Goal: Information Seeking & Learning: Learn about a topic

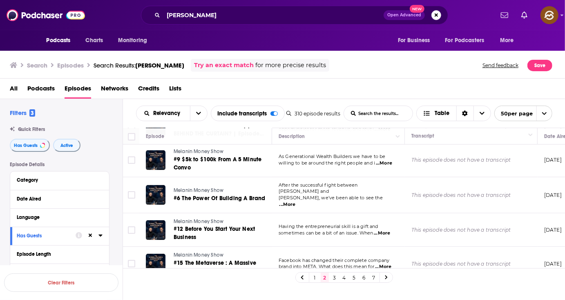
scroll to position [1571, 0]
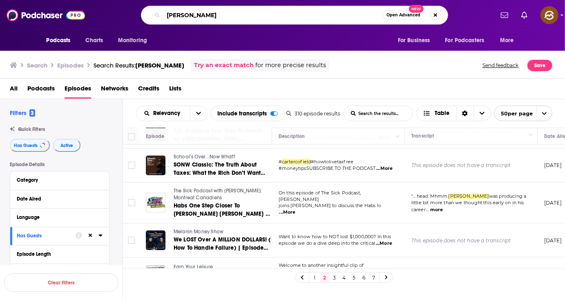
drag, startPoint x: 217, startPoint y: 16, endPoint x: 143, endPoint y: 7, distance: 74.6
click at [143, 7] on div "Carter Cofield Open Advanced New" at bounding box center [294, 15] width 307 height 19
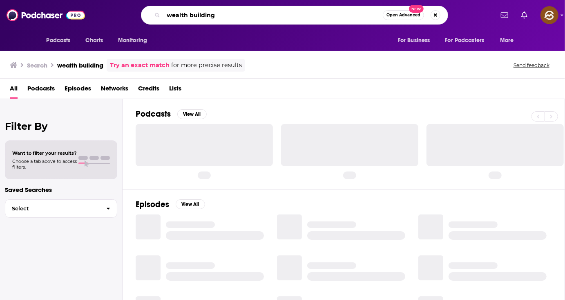
click at [252, 18] on input "wealth building" at bounding box center [274, 15] width 220 height 13
type input "wealth building strategies"
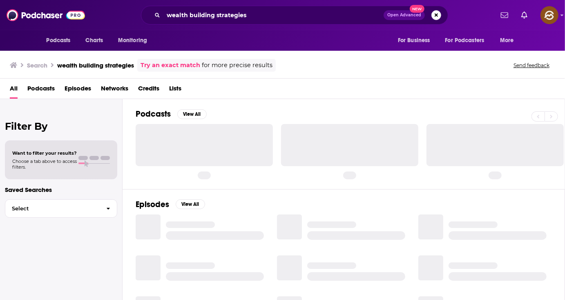
click at [72, 87] on span "Episodes" at bounding box center [78, 90] width 27 height 17
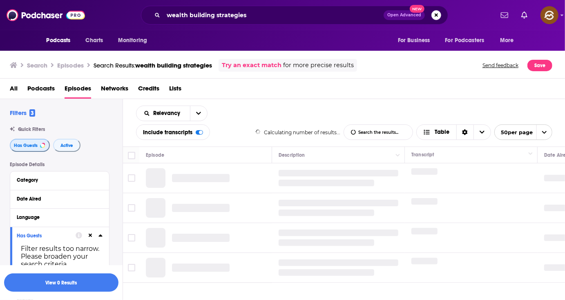
click at [25, 143] on span "Has Guests" at bounding box center [26, 145] width 24 height 4
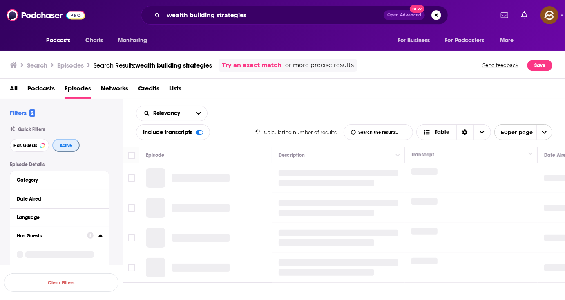
click at [75, 148] on button "Active" at bounding box center [65, 145] width 27 height 13
click at [67, 145] on span "Active" at bounding box center [65, 145] width 13 height 4
click at [25, 144] on span "Has Guests" at bounding box center [25, 145] width 24 height 4
click at [67, 149] on button "Active" at bounding box center [66, 145] width 27 height 13
click at [69, 146] on span "Active" at bounding box center [66, 145] width 13 height 4
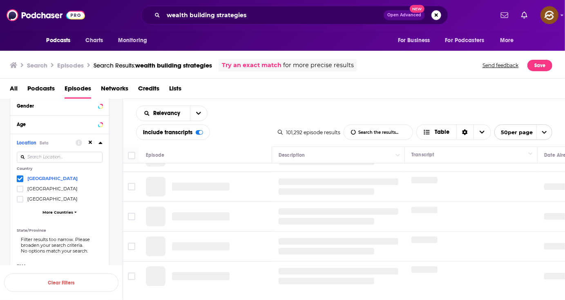
scroll to position [175, 0]
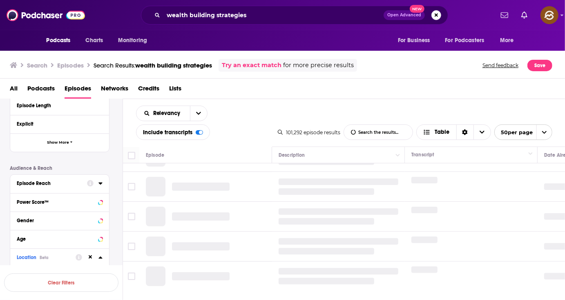
click at [65, 186] on div "Episode Reach" at bounding box center [49, 183] width 65 height 6
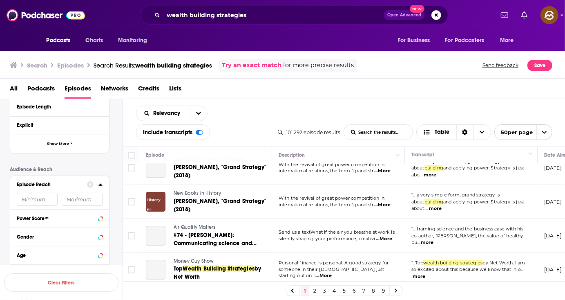
scroll to position [0, 0]
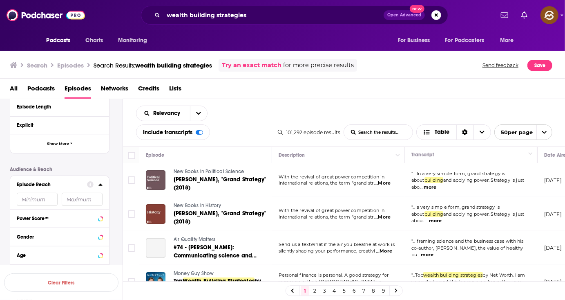
click at [70, 184] on div "Episode Reach" at bounding box center [49, 184] width 65 height 6
click at [62, 207] on button "Power Score™" at bounding box center [52, 203] width 70 height 10
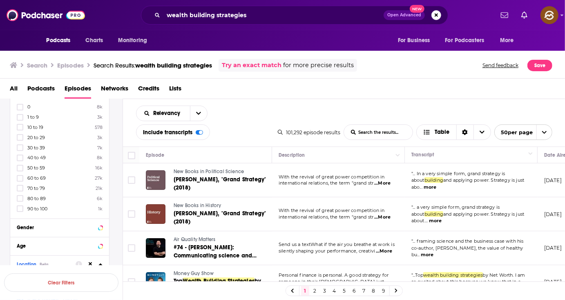
scroll to position [244, 0]
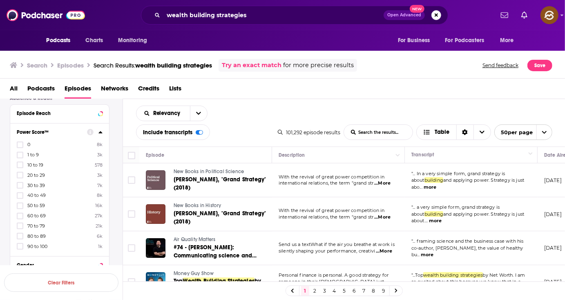
click at [36, 157] on span "1 to 9" at bounding box center [32, 155] width 11 height 6
click at [20, 157] on input "multiSelectOption-0-1" at bounding box center [20, 157] width 0 height 0
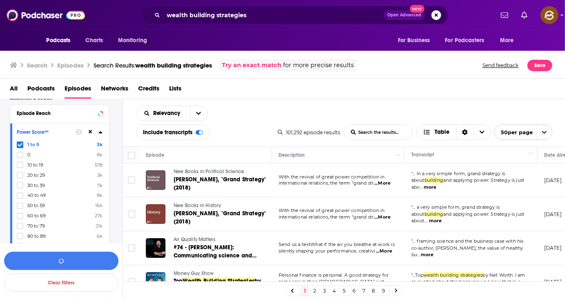
click at [31, 157] on label "0 8k" at bounding box center [60, 154] width 86 height 7
click at [20, 157] on input "multiSelectOption--1-1" at bounding box center [20, 157] width 0 height 0
click at [39, 164] on span "10 to 19" at bounding box center [35, 165] width 16 height 6
click at [20, 167] on input "multiSelectOption-10-2" at bounding box center [20, 167] width 0 height 0
click at [38, 172] on span "20 to 29" at bounding box center [36, 175] width 18 height 6
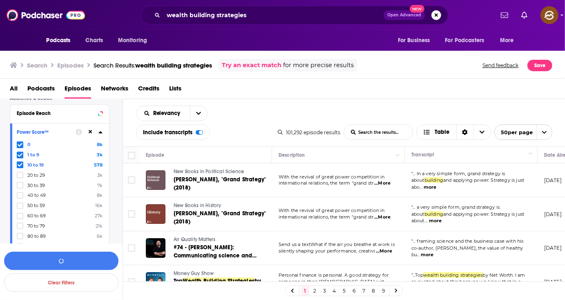
click at [20, 177] on input "multiSelectOption-20-3" at bounding box center [20, 177] width 0 height 0
click at [39, 180] on div "0 8k 1 to 9 3k 10 to 19 578 20 to 29 3k 30 to 39 7k 40 to 49 8k 50 to 59 16k 60…" at bounding box center [60, 195] width 86 height 108
click at [39, 205] on span "50 to 59" at bounding box center [36, 205] width 18 height 6
click at [20, 208] on input "multiSelectOption-50-6" at bounding box center [20, 208] width 0 height 0
click at [43, 196] on span "30 to 39" at bounding box center [36, 195] width 18 height 6
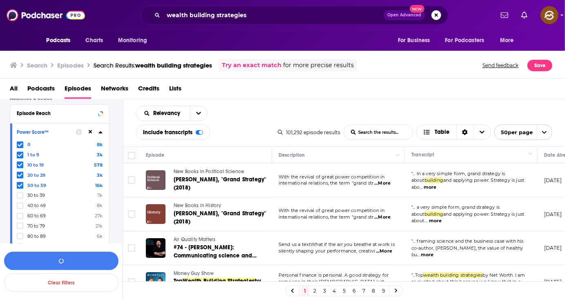
click at [20, 198] on input "multiSelectOption-30-5" at bounding box center [20, 198] width 0 height 0
click at [41, 202] on span "40 to 49" at bounding box center [36, 205] width 18 height 6
click at [20, 208] on input "multiSelectOption-40-6" at bounding box center [20, 208] width 0 height 0
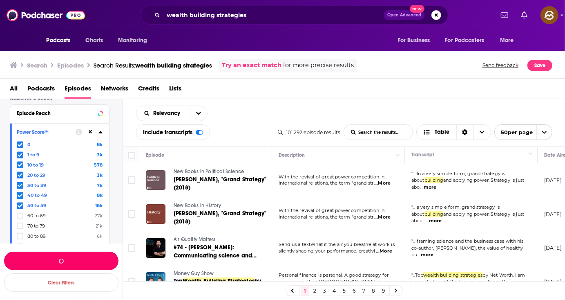
drag, startPoint x: 65, startPoint y: 257, endPoint x: 2, endPoint y: 235, distance: 66.2
click at [65, 258] on button "button" at bounding box center [61, 260] width 114 height 18
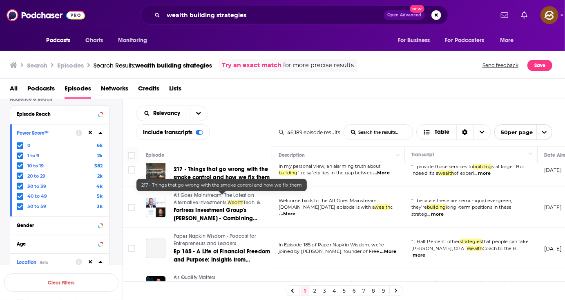
scroll to position [75, 0]
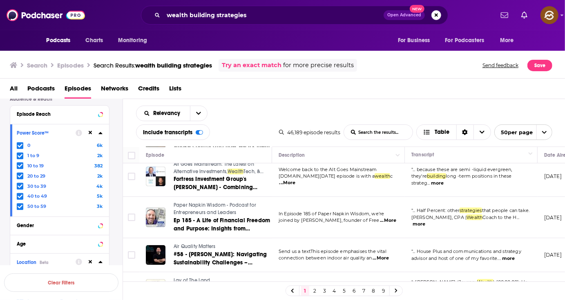
click at [197, 207] on span "Paper Napkin Wisdom - Podcast for Entrepreneurs and Leaders" at bounding box center [215, 208] width 83 height 13
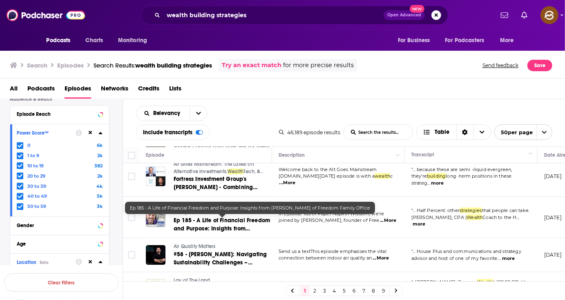
click at [214, 225] on span "Ep 185 - A Life of Financial Freedom and Purpose: Insights from Noah Rosenfarb …" at bounding box center [222, 232] width 96 height 31
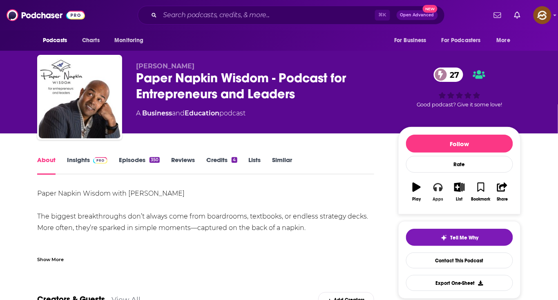
click at [440, 191] on icon "button" at bounding box center [438, 186] width 9 height 9
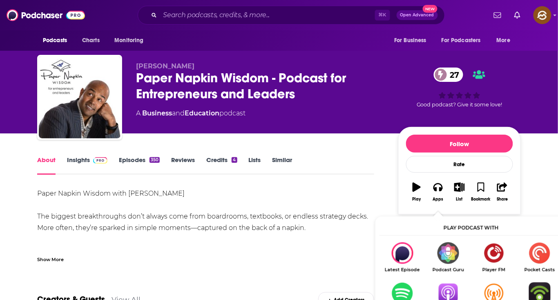
click at [451, 289] on img "Show Listen On dropdown" at bounding box center [449, 293] width 46 height 22
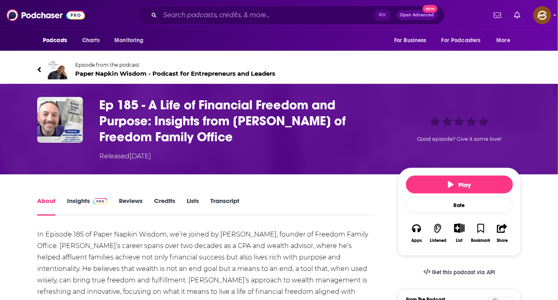
click at [240, 121] on h1 "Ep 185 - A Life of Financial Freedom and Purpose: Insights from Noah Rosenfarb …" at bounding box center [242, 121] width 286 height 48
drag, startPoint x: 240, startPoint y: 121, endPoint x: 297, endPoint y: 122, distance: 56.8
copy h1 "Noah Rosenfarb"
click at [297, 122] on h1 "Ep 185 - A Life of Financial Freedom and Purpose: Insights from Noah Rosenfarb …" at bounding box center [242, 121] width 286 height 48
click at [251, 118] on h1 "Ep 185 - A Life of Financial Freedom and Purpose: Insights from Noah Rosenfarb …" at bounding box center [242, 121] width 286 height 48
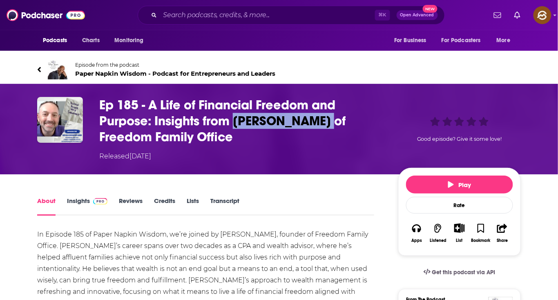
drag, startPoint x: 251, startPoint y: 118, endPoint x: 302, endPoint y: 119, distance: 51.9
click at [302, 119] on h1 "Ep 185 - A Life of Financial Freedom and Purpose: Insights from Noah Rosenfarb …" at bounding box center [242, 121] width 286 height 48
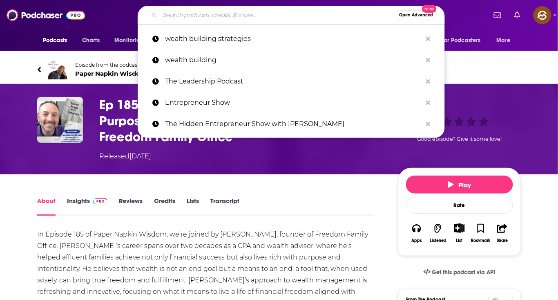
click at [211, 16] on input "Search podcasts, credits, & more..." at bounding box center [278, 15] width 236 height 13
paste input "Noah Rosenfarb"
type input "Noah Rosenfarb"
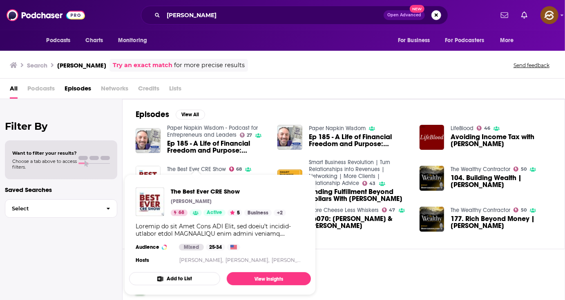
click at [200, 168] on link "The Best Ever CRE Show" at bounding box center [196, 169] width 59 height 7
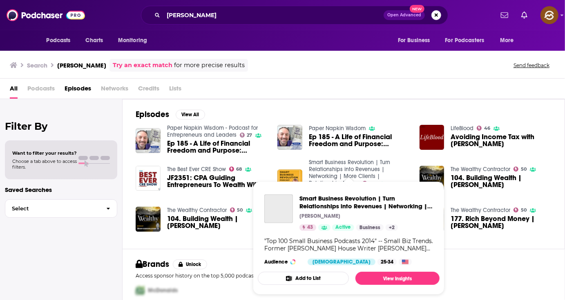
click at [324, 163] on link "Smart Business Revolution | Turn Relationships into Revenues | Networking | Mor…" at bounding box center [349, 173] width 81 height 28
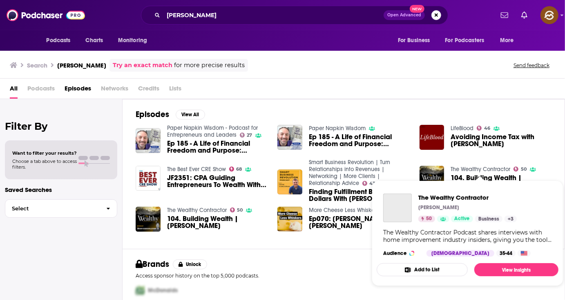
click at [472, 166] on link "The Wealthy Contractor" at bounding box center [481, 169] width 60 height 7
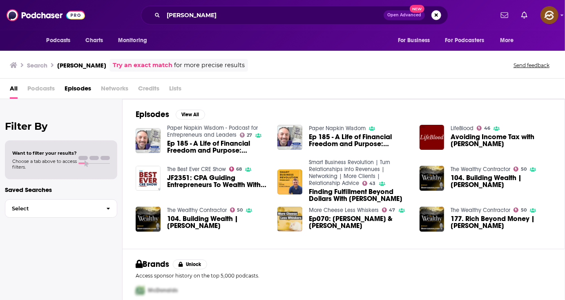
click at [278, 218] on img "Ep070: Noah Rosenfarb & Aaron Lee" at bounding box center [290, 218] width 25 height 25
click at [205, 170] on div "Podcasts Charts Monitoring Noah Rosenfarb Open Advanced New For Business For Po…" at bounding box center [282, 150] width 565 height 300
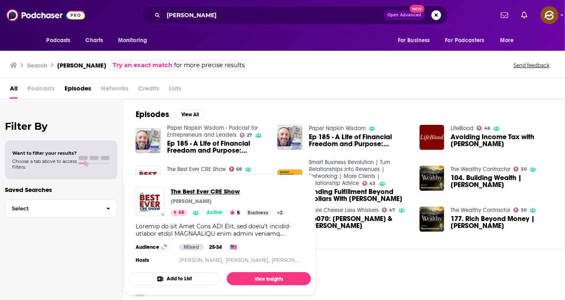
drag, startPoint x: 199, startPoint y: 192, endPoint x: 200, endPoint y: 196, distance: 4.2
click at [199, 193] on span "The Best Ever CRE Show" at bounding box center [228, 191] width 115 height 8
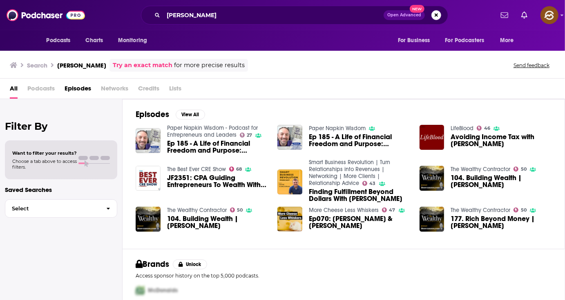
click at [202, 184] on span "JF2351: CPA Guiding Entrepreneurs To Wealth With Noah Rosenfarb" at bounding box center [217, 181] width 101 height 14
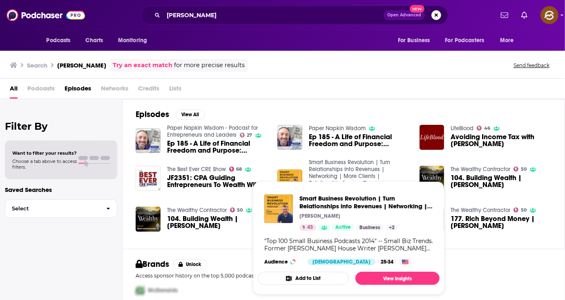
click at [332, 164] on link "Smart Business Revolution | Turn Relationships into Revenues | Networking | Mor…" at bounding box center [349, 173] width 81 height 28
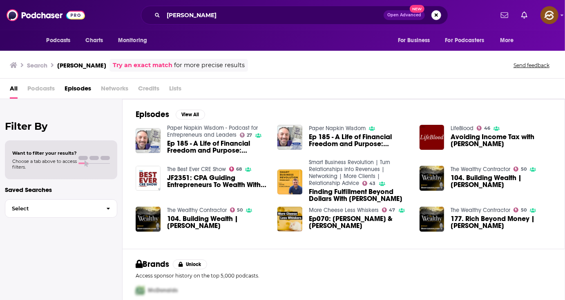
click at [324, 197] on span "Finding Fulfillment Beyond Dollars With Noah Rosenfarb" at bounding box center [359, 195] width 101 height 14
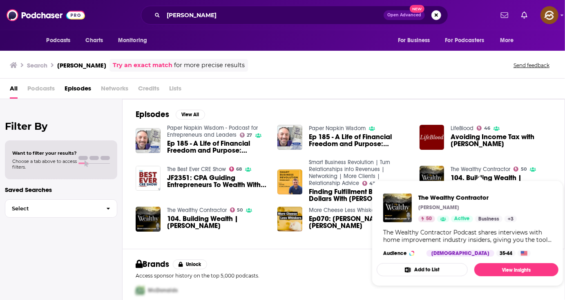
click at [479, 166] on link "The Wealthy Contractor" at bounding box center [481, 169] width 60 height 7
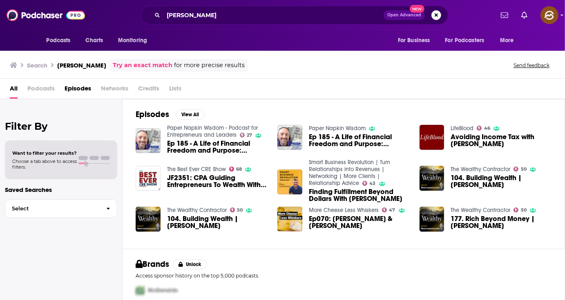
click at [476, 182] on span "104. Building Wealth | Noah Rosenfarb" at bounding box center [501, 181] width 101 height 14
click at [199, 115] on button "View All" at bounding box center [190, 115] width 29 height 10
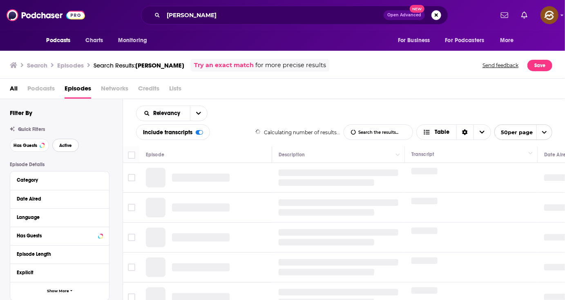
click at [59, 148] on button "Active" at bounding box center [65, 145] width 27 height 13
click at [36, 145] on span "Has Guests" at bounding box center [25, 145] width 24 height 4
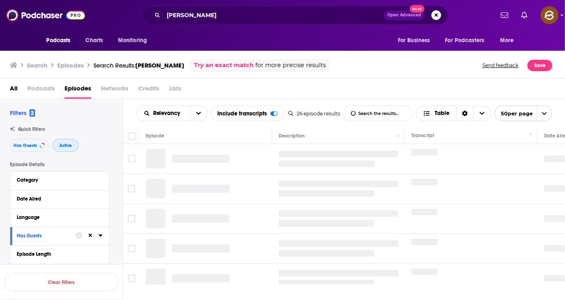
click at [70, 145] on span "Active" at bounding box center [65, 145] width 13 height 4
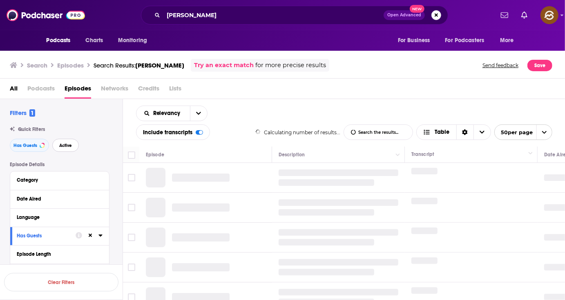
click at [65, 146] on span "Active" at bounding box center [65, 145] width 13 height 4
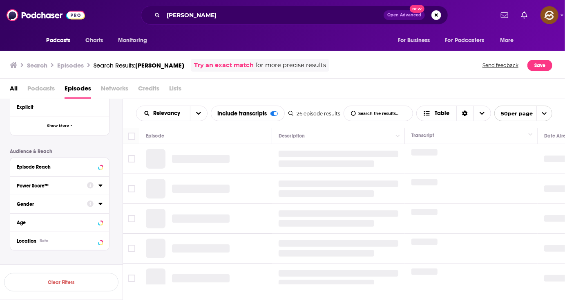
scroll to position [179, 0]
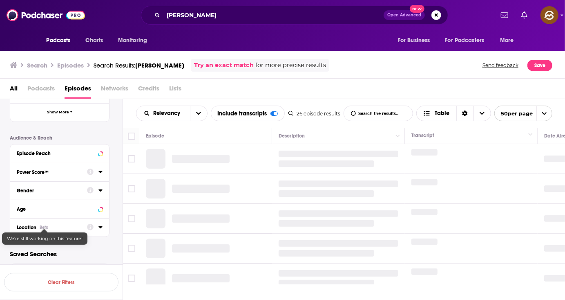
click at [73, 227] on div "Location Beta" at bounding box center [49, 227] width 65 height 6
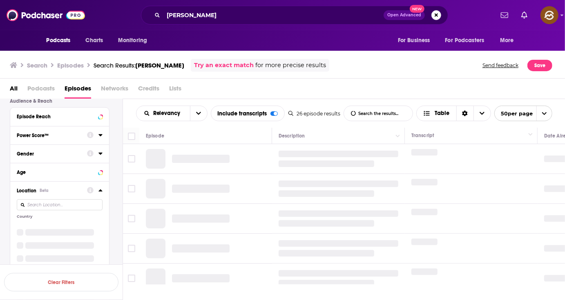
scroll to position [219, 0]
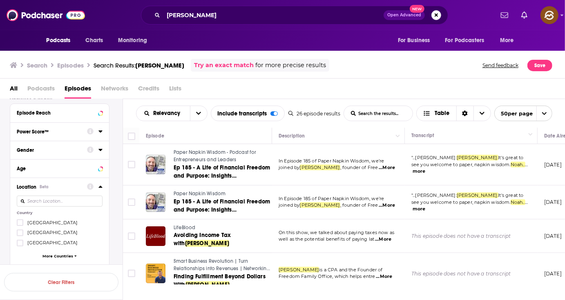
click at [52, 223] on span "[GEOGRAPHIC_DATA]" at bounding box center [52, 223] width 50 height 6
click at [20, 225] on input "multiSelectOption-unitedstates-0" at bounding box center [20, 225] width 0 height 0
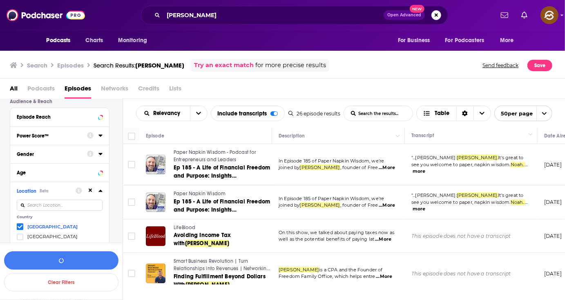
scroll to position [211, 0]
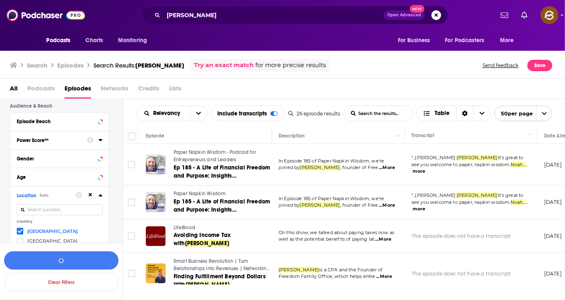
click at [60, 142] on div "Power Score™" at bounding box center [49, 140] width 65 height 6
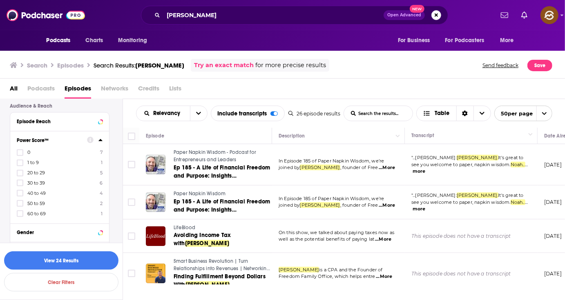
click at [31, 164] on span "1 to 9" at bounding box center [32, 162] width 11 height 6
click at [20, 165] on input "multiSelectOption-0-1" at bounding box center [20, 165] width 0 height 0
click at [36, 173] on span "20 to 29" at bounding box center [36, 173] width 18 height 6
click at [20, 175] on input "multiSelectOption-20-2" at bounding box center [20, 175] width 0 height 0
click at [38, 181] on span "30 to 39" at bounding box center [36, 183] width 18 height 6
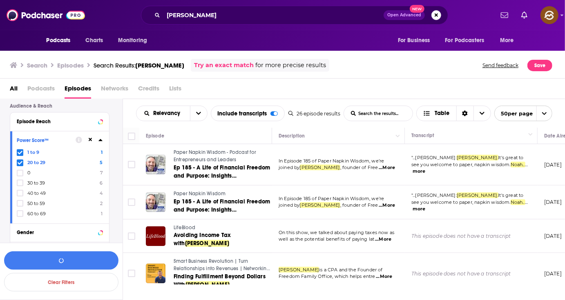
click at [20, 185] on input "multiSelectOption-30-3" at bounding box center [20, 185] width 0 height 0
click at [42, 193] on span "40 to 49" at bounding box center [36, 193] width 18 height 6
click at [20, 195] on input "multiSelectOption-40-4" at bounding box center [20, 195] width 0 height 0
click at [41, 202] on span "50 to 59" at bounding box center [36, 203] width 18 height 6
click at [20, 206] on input "multiSelectOption-50-5" at bounding box center [20, 206] width 0 height 0
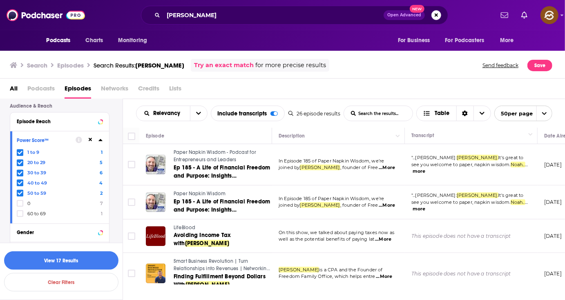
click at [35, 211] on span "60 to 69" at bounding box center [36, 214] width 18 height 6
click at [20, 216] on input "multiSelectOption-60-6" at bounding box center [20, 216] width 0 height 0
click at [18, 211] on span at bounding box center [20, 213] width 5 height 5
click at [75, 260] on button "button" at bounding box center [61, 260] width 114 height 18
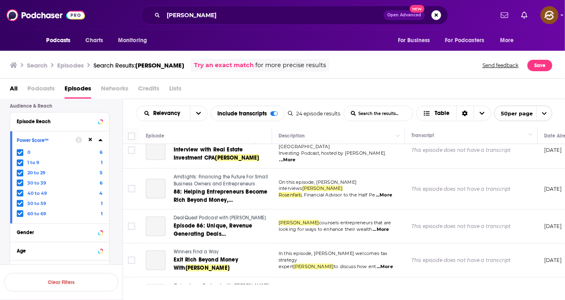
scroll to position [197, 0]
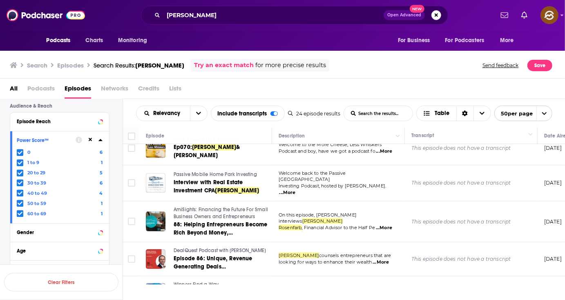
click at [206, 208] on link "AmiSights: Financing the Future For Small Business Owners and Entrepreneurs" at bounding box center [222, 213] width 97 height 14
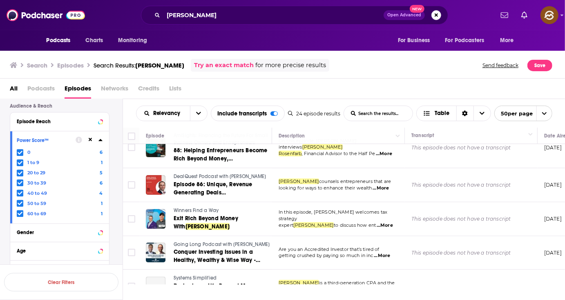
scroll to position [272, 0]
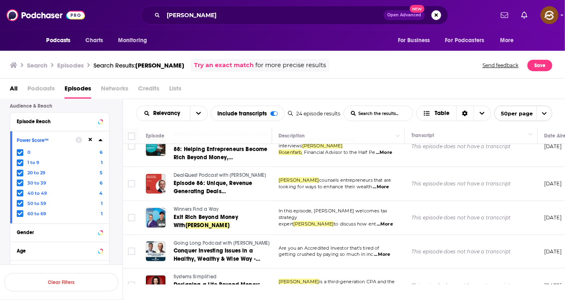
click at [200, 172] on span "DealQuest Podcast with Corey Kupfer" at bounding box center [220, 175] width 92 height 6
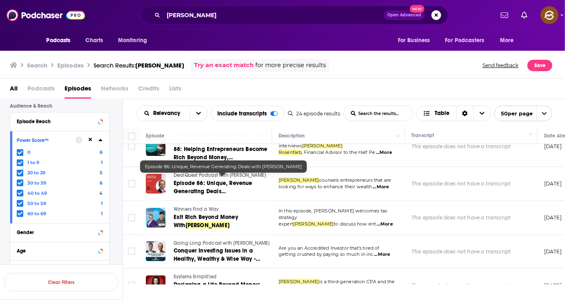
click at [205, 186] on span "Episode 86: Unique, Revenue Generating Deals with" at bounding box center [213, 190] width 79 height 23
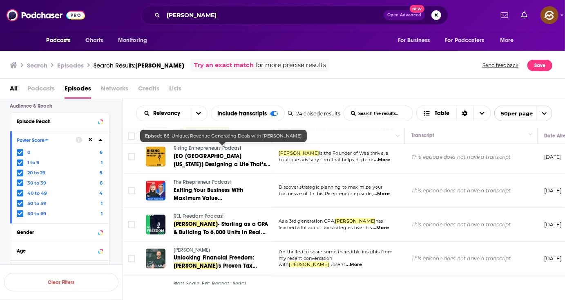
scroll to position [563, 0]
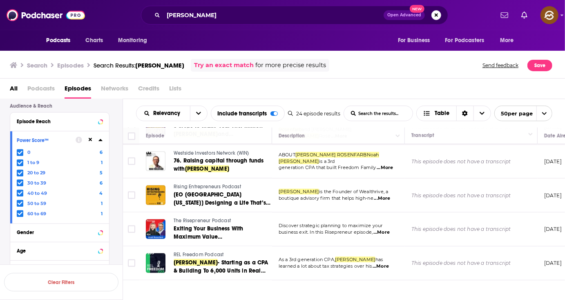
click at [381, 289] on div "Relevancy List Search Input Search the results... Include transcripts Table 24 …" at bounding box center [344, 224] width 443 height 250
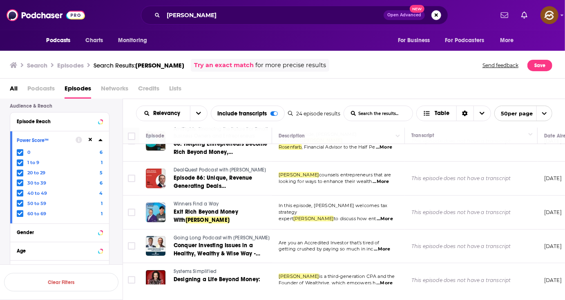
scroll to position [277, 0]
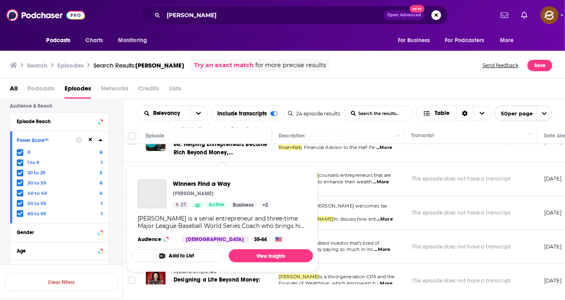
click at [188, 200] on div "Winners Find a Way Trent M Clark 27 Active Business + 2" at bounding box center [222, 193] width 99 height 29
click at [281, 82] on div "All Podcasts Episodes Networks Credits Lists" at bounding box center [284, 90] width 549 height 17
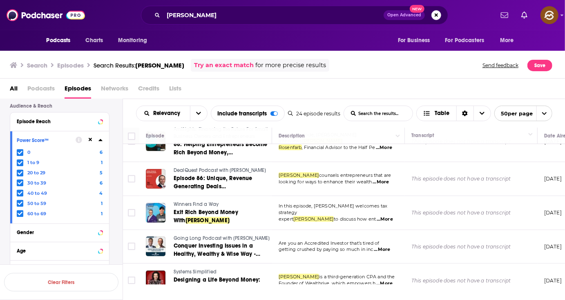
click at [192, 201] on span "Winners Find a Way" at bounding box center [196, 204] width 45 height 6
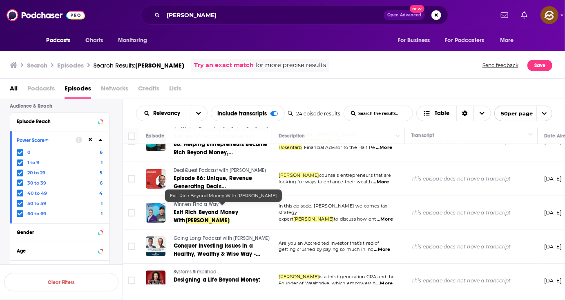
click at [190, 208] on span "Exit Rich Beyond Money With" at bounding box center [206, 215] width 65 height 15
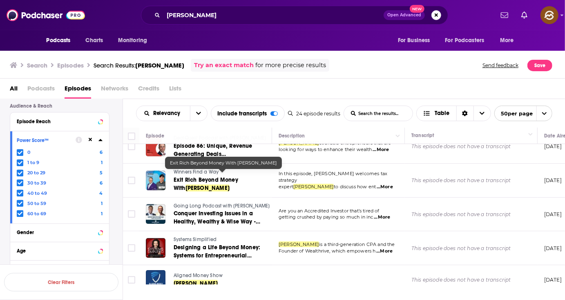
scroll to position [309, 0]
click at [196, 202] on span "Going Long Podcast with Billy Keels" at bounding box center [222, 205] width 96 height 6
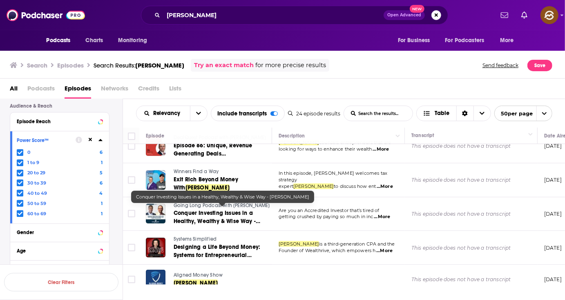
click at [223, 217] on span "Conquer Investing Issues in a Healthy, Wealthy & Wise Way -" at bounding box center [217, 216] width 87 height 15
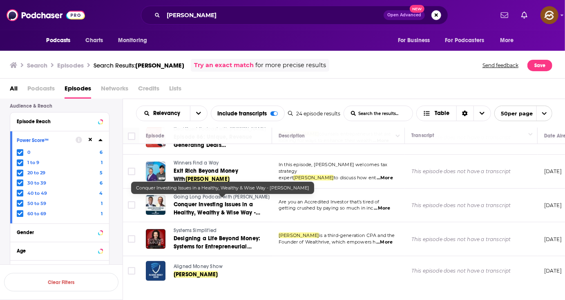
scroll to position [360, 0]
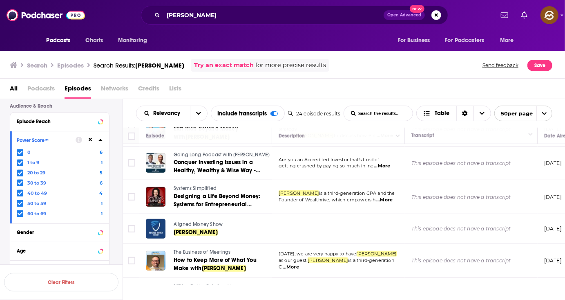
click at [298, 89] on div "All Podcasts Episodes Networks Credits Lists" at bounding box center [284, 90] width 549 height 17
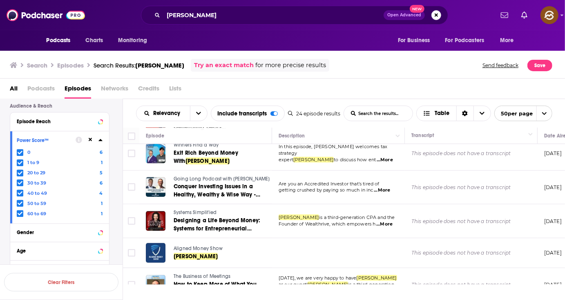
scroll to position [345, 0]
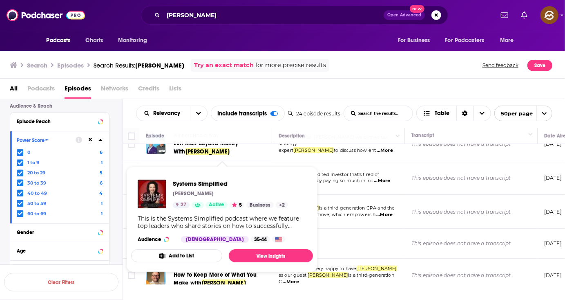
click at [202, 200] on div "Systems Simplified Adi Klevit 27 Active 5 Business + 2" at bounding box center [230, 193] width 115 height 29
click at [207, 184] on span "Systems Simplified" at bounding box center [230, 183] width 115 height 8
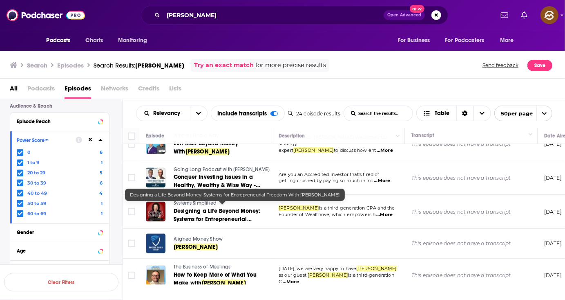
click at [227, 217] on span "Designing a Life Beyond Money: Systems for Entrepreneurial Freedom With" at bounding box center [217, 218] width 87 height 23
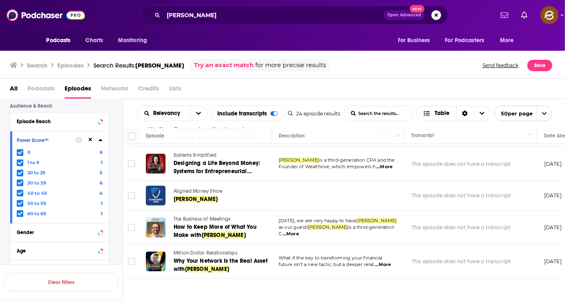
scroll to position [403, 0]
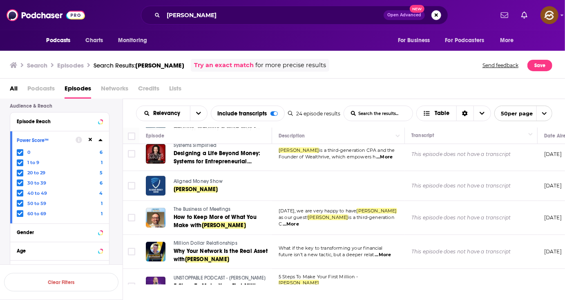
click at [184, 173] on div "Podcasts Charts Monitoring Noah Rosenfarb Open Advanced New For Business For Po…" at bounding box center [282, 150] width 565 height 300
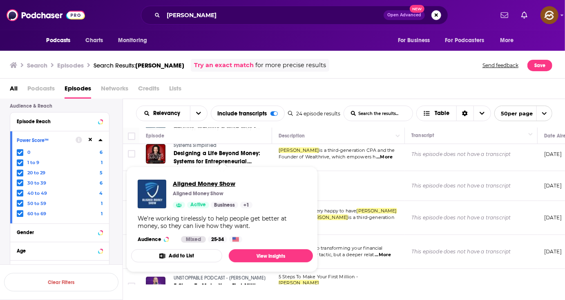
click at [198, 183] on span "Aligned Money Show" at bounding box center [213, 183] width 80 height 8
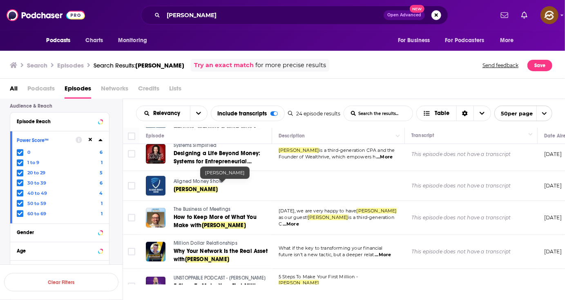
click at [198, 186] on span "noah rosenfarb" at bounding box center [196, 189] width 44 height 7
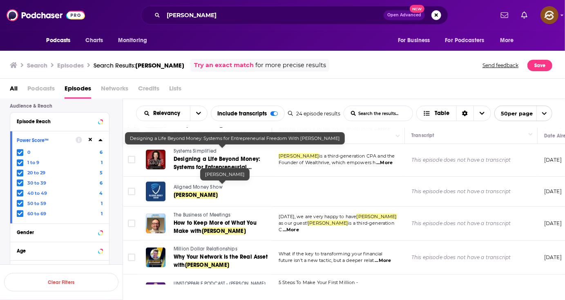
scroll to position [436, 0]
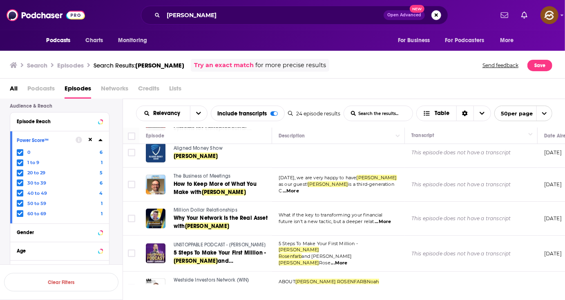
click at [219, 173] on span "The Business of Meetings" at bounding box center [202, 176] width 57 height 6
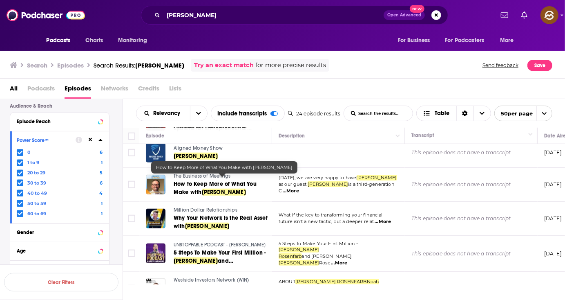
click at [219, 183] on span "How to Keep More of What You Make with" at bounding box center [215, 187] width 83 height 15
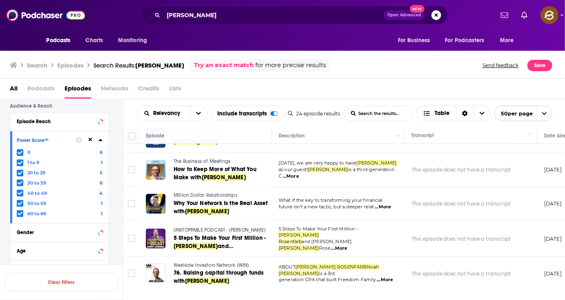
scroll to position [456, 0]
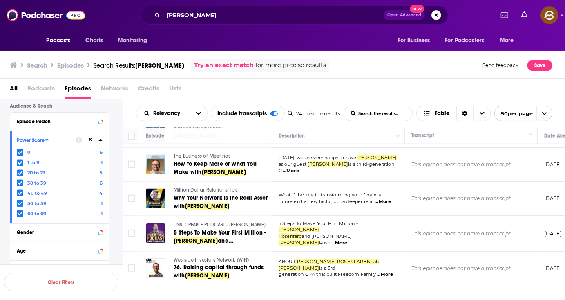
click at [218, 187] on span "Million Dollar Relationships" at bounding box center [206, 190] width 64 height 6
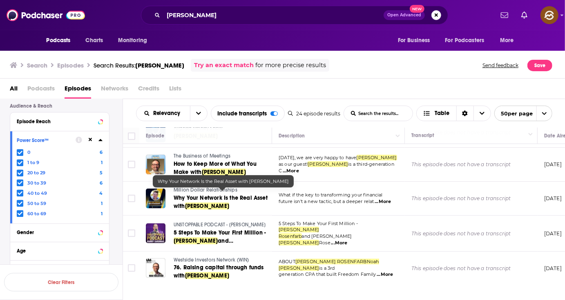
click at [249, 194] on span "Why Your Network Is the Real Asset with" at bounding box center [221, 201] width 94 height 15
click at [300, 90] on div "All Podcasts Episodes Networks Credits Lists" at bounding box center [284, 90] width 549 height 17
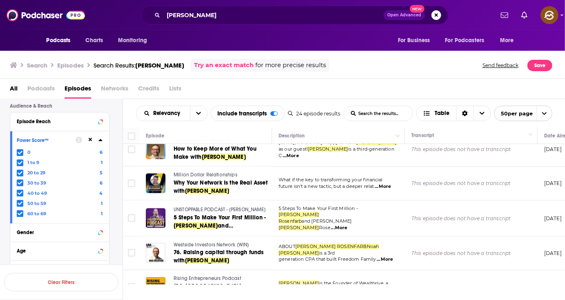
scroll to position [480, 0]
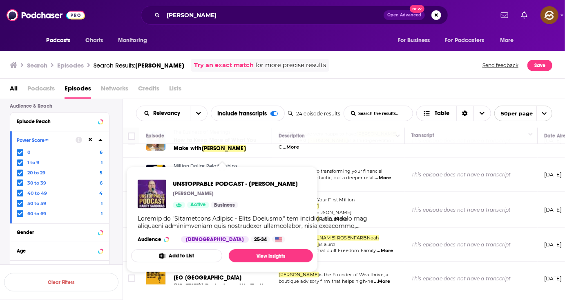
click at [210, 198] on div "UNSTOPPABLE PODCAST - Harry Sardinas Harry Sardinas Active Business" at bounding box center [235, 193] width 125 height 29
click at [225, 184] on span "UNSTOPPABLE PODCAST - Harry Sardinas" at bounding box center [235, 183] width 125 height 8
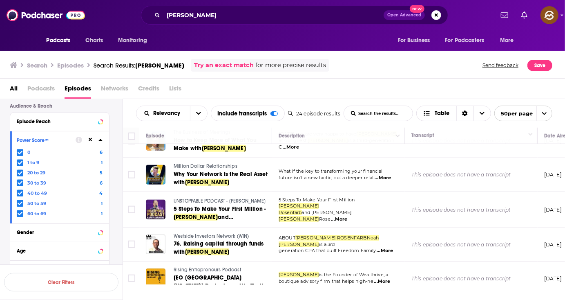
click at [202, 86] on div "All Podcasts Episodes Networks Credits Lists" at bounding box center [284, 90] width 549 height 17
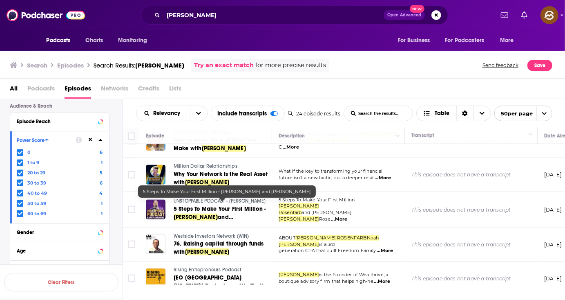
click at [215, 213] on span "Noah Rosenfarb" at bounding box center [196, 216] width 44 height 7
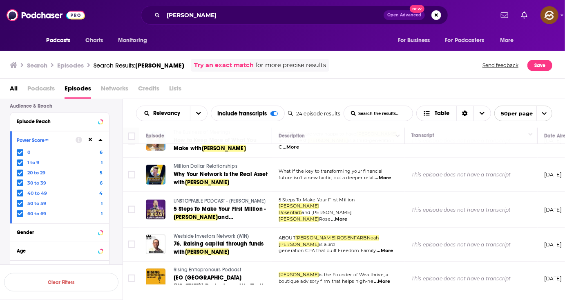
click at [306, 93] on div "All Podcasts Episodes Networks Credits Lists" at bounding box center [284, 90] width 549 height 17
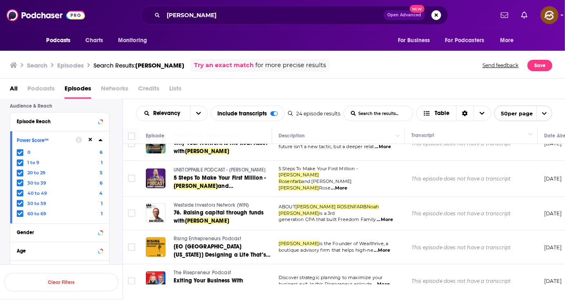
scroll to position [534, 0]
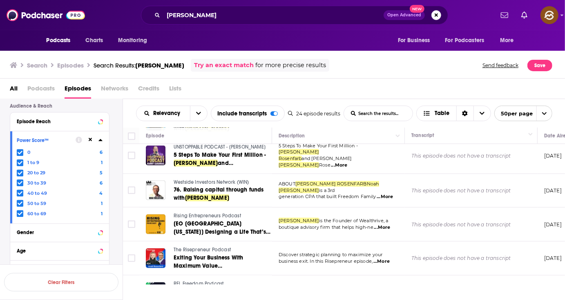
click at [220, 179] on span "Westside Investors Network (WIN)" at bounding box center [211, 182] width 75 height 6
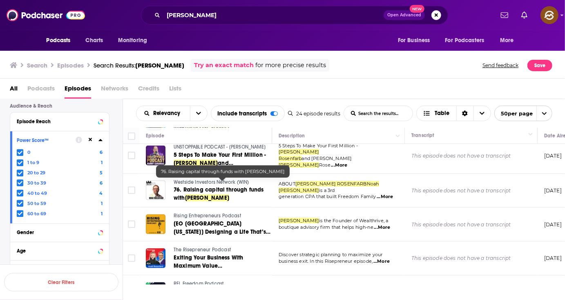
click at [212, 194] on span "Noah Rosenfarb" at bounding box center [207, 197] width 44 height 7
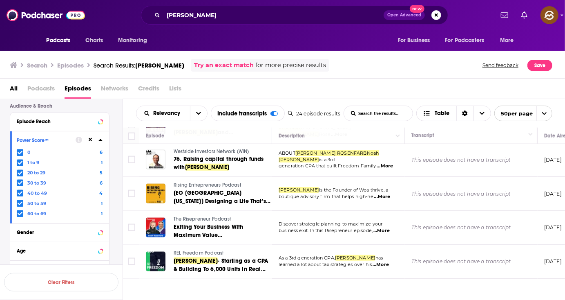
scroll to position [566, 0]
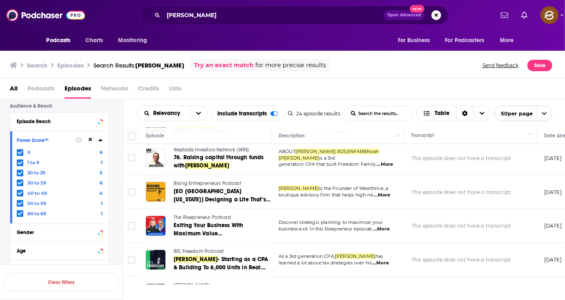
click at [212, 180] on span "Rising Entrepreneurs Podcast" at bounding box center [207, 183] width 67 height 6
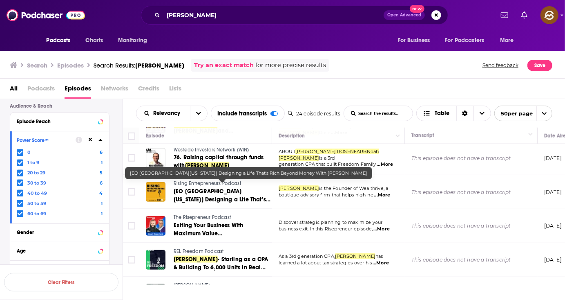
click at [237, 189] on link "[EO South Florida] Designing a Life That’s Rich Beyond Money With Noah Rosenfarb" at bounding box center [222, 195] width 97 height 16
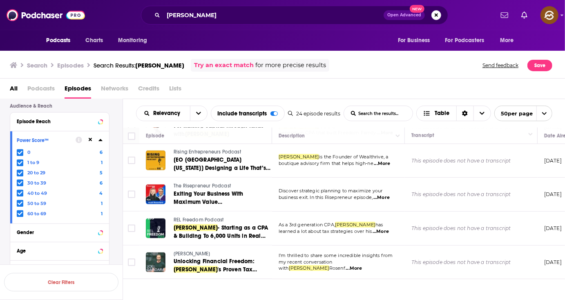
scroll to position [598, 0]
click at [213, 182] on span "The Risepreneur Podcast" at bounding box center [202, 185] width 57 height 6
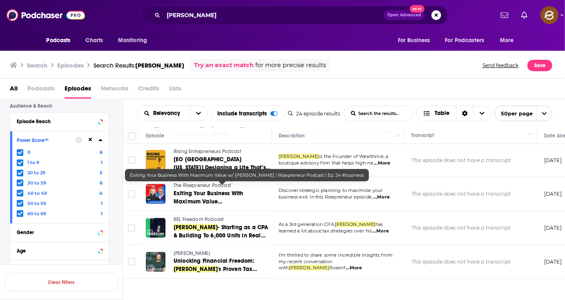
click at [237, 190] on span "Exiting Your Business With Maximum Value w/" at bounding box center [208, 201] width 69 height 23
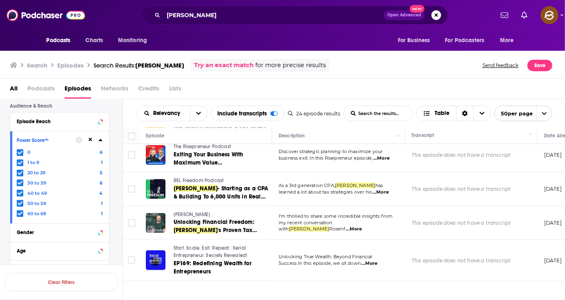
scroll to position [638, 0]
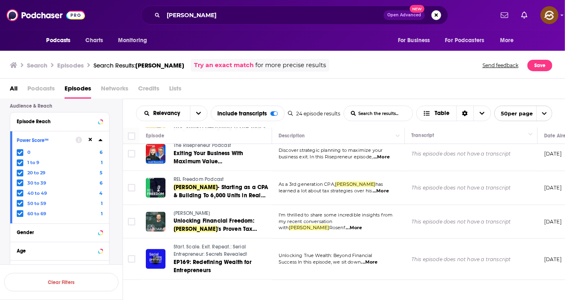
click at [204, 176] on span "REL Freedom Podcast" at bounding box center [199, 179] width 50 height 6
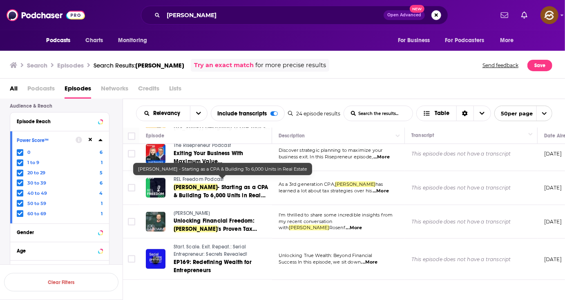
click at [226, 186] on span "- Starting as a CPA & Building To 6,000 Units in Real Estate" at bounding box center [221, 195] width 95 height 23
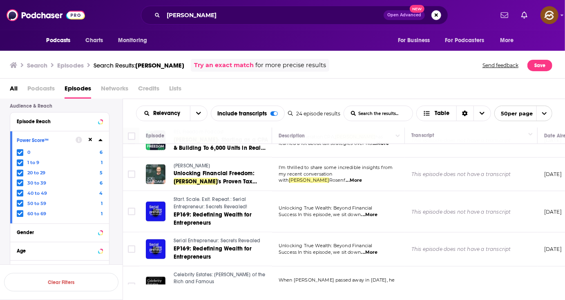
scroll to position [688, 0]
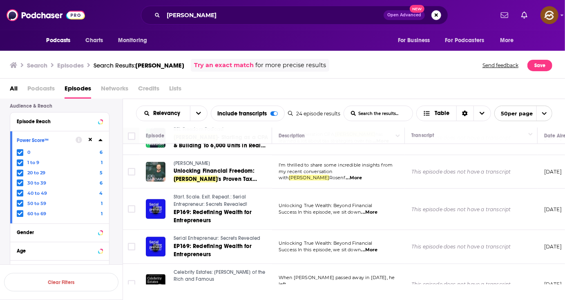
click at [202, 160] on span "Joel Gandara" at bounding box center [192, 163] width 36 height 6
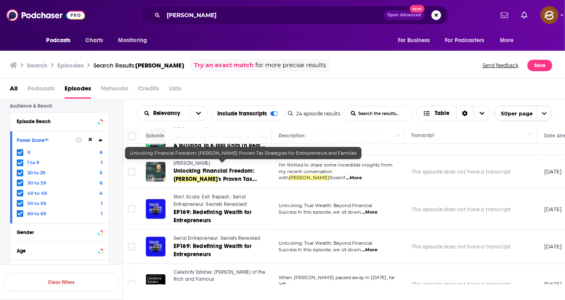
click at [233, 168] on span "Unlocking Financial Freedom:" at bounding box center [214, 170] width 81 height 7
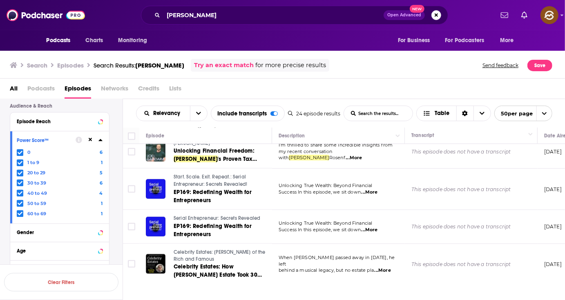
scroll to position [709, 0]
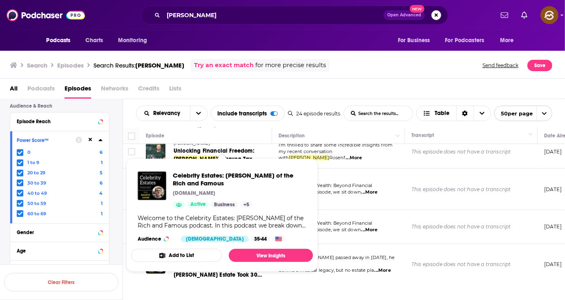
click at [224, 246] on div "Celebrity Estates: Wills of the Rich and Famous WealthManagement.Com Active Bus…" at bounding box center [222, 207] width 182 height 84
click at [211, 244] on div "Celebrity Estates: Wills of the Rich and Famous WealthManagement.Com Active Bus…" at bounding box center [222, 207] width 182 height 84
click at [235, 244] on div "Celebrity Estates: Wills of the Rich and Famous WealthManagement.Com Active Bus…" at bounding box center [222, 207] width 182 height 84
click at [213, 177] on span "Celebrity Estates: Wills of the Rich and Famous" at bounding box center [240, 179] width 134 height 16
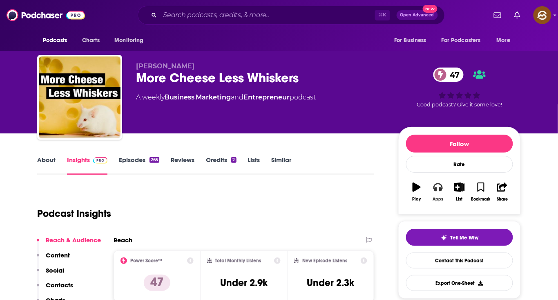
click at [439, 194] on button "Apps" at bounding box center [438, 191] width 21 height 29
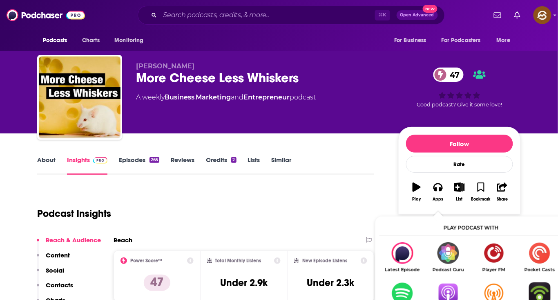
click at [455, 287] on img "Show Listen On dropdown" at bounding box center [449, 293] width 46 height 22
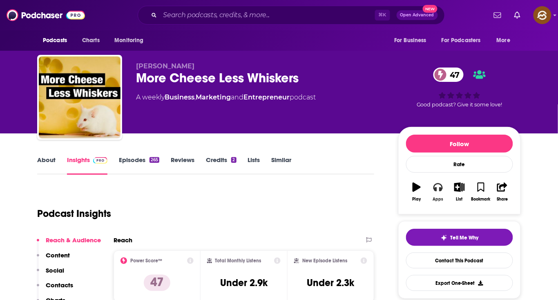
click at [438, 187] on icon "button" at bounding box center [438, 186] width 9 height 9
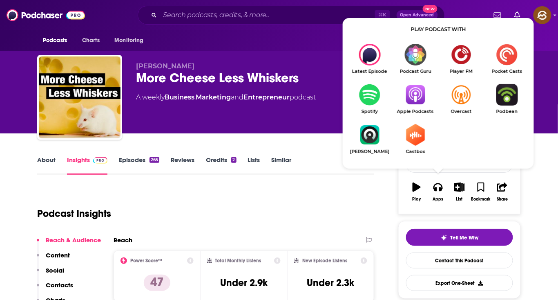
click at [419, 95] on img "Show Listen On dropdown" at bounding box center [416, 95] width 46 height 22
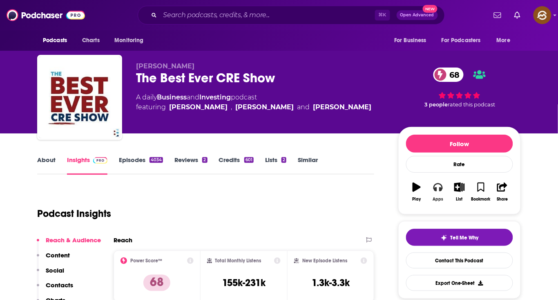
click at [444, 189] on button "Apps" at bounding box center [438, 191] width 21 height 29
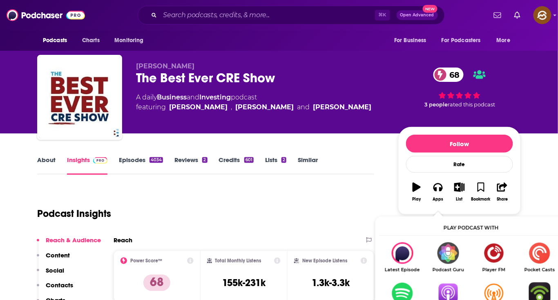
click at [449, 287] on img "Show Listen On dropdown" at bounding box center [449, 293] width 46 height 22
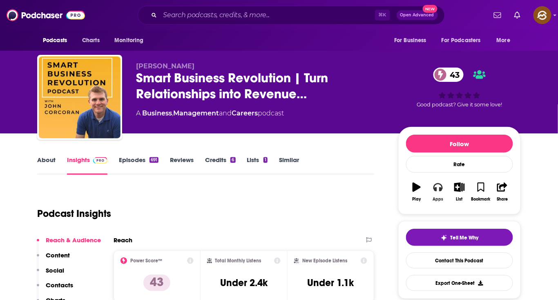
click at [442, 189] on icon "button" at bounding box center [438, 187] width 9 height 8
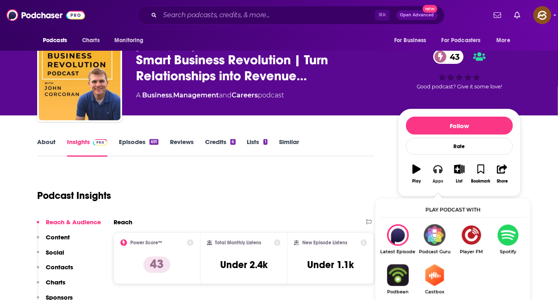
scroll to position [50, 0]
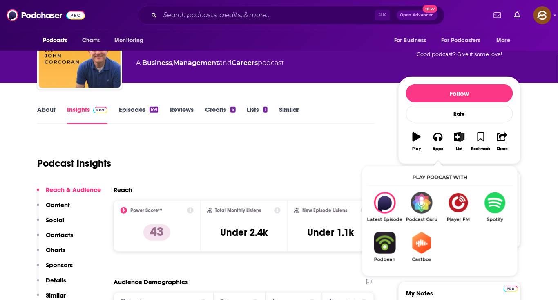
click at [246, 170] on div "Podcast Insights" at bounding box center [202, 158] width 331 height 42
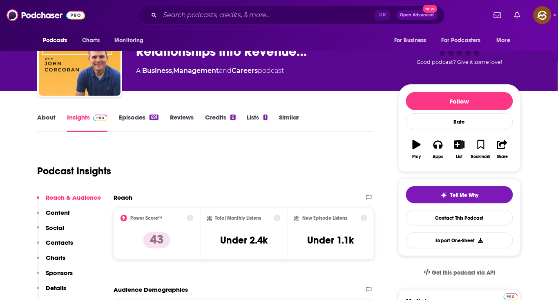
scroll to position [0, 0]
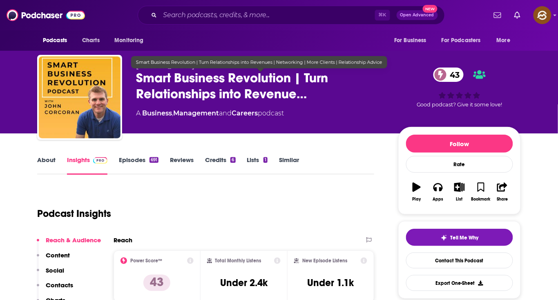
click at [150, 78] on span "Smart Business Revolution | Turn Relationships into Revenue…" at bounding box center [260, 86] width 249 height 32
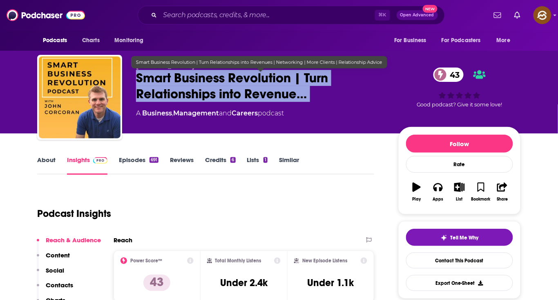
drag, startPoint x: 150, startPoint y: 78, endPoint x: 311, endPoint y: 95, distance: 162.3
copy div "Smart Business Revolution | Turn Relationships into Revenue… 43"
click at [311, 95] on span "Smart Business Revolution | Turn Relationships into Revenue…" at bounding box center [260, 86] width 249 height 32
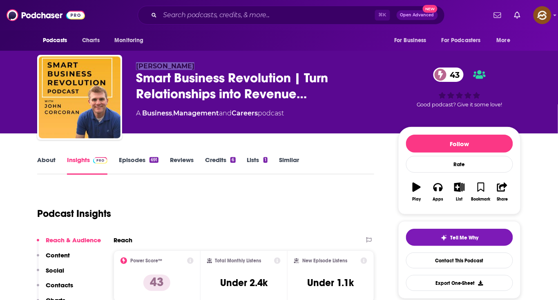
drag, startPoint x: 176, startPoint y: 67, endPoint x: 143, endPoint y: 69, distance: 32.7
copy span "John Corcoran"
click at [143, 69] on span "John Corcoran" at bounding box center [165, 66] width 58 height 8
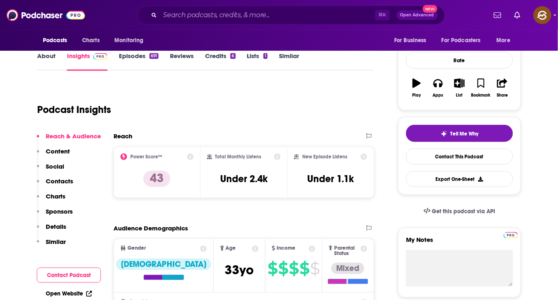
click at [60, 192] on p "Charts" at bounding box center [56, 196] width 20 height 8
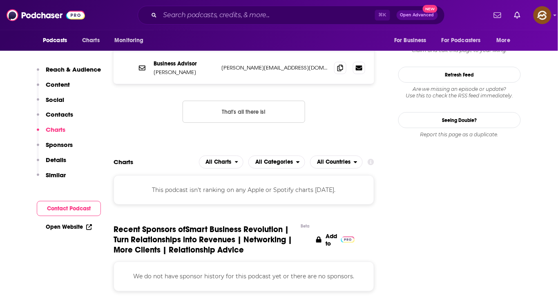
click at [60, 113] on p "Contacts" at bounding box center [59, 114] width 27 height 8
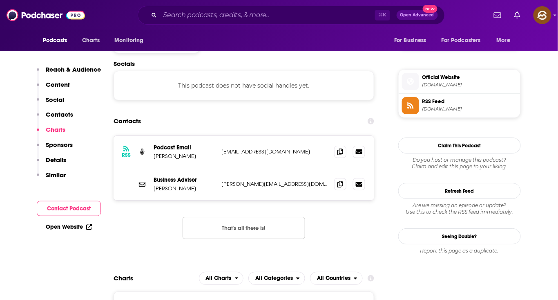
scroll to position [659, 0]
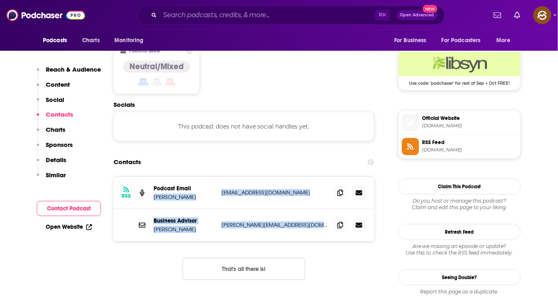
drag, startPoint x: 214, startPoint y: 149, endPoint x: 313, endPoint y: 188, distance: 106.3
copy div "John Corcoran johncorcoran@gmail.com johncorcoran@gmail.com Business Advisor Jo…"
click at [313, 188] on div "RSS Podcast Email John Corcoran johncorcoran@gmail.com johncorcoran@gmail.com B…" at bounding box center [244, 209] width 261 height 64
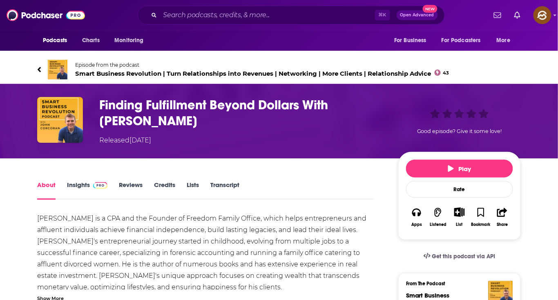
click at [346, 100] on h1 "Finding Fulfillment Beyond Dollars With [PERSON_NAME]" at bounding box center [242, 113] width 286 height 32
drag, startPoint x: 346, startPoint y: 100, endPoint x: 155, endPoint y: 118, distance: 192.2
copy h1 "[PERSON_NAME]"
click at [155, 118] on h1 "Finding Fulfillment Beyond Dollars With [PERSON_NAME]" at bounding box center [242, 113] width 286 height 32
click at [344, 98] on h1 "Finding Fulfillment Beyond Dollars With [PERSON_NAME]" at bounding box center [242, 113] width 286 height 32
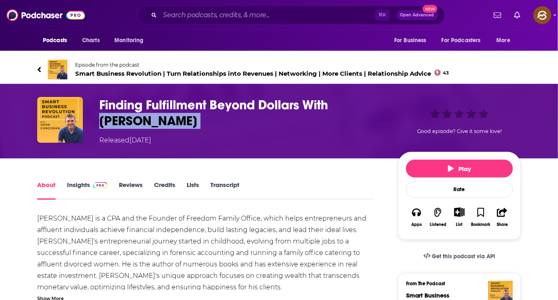
drag, startPoint x: 344, startPoint y: 98, endPoint x: 323, endPoint y: 125, distance: 34.0
click at [323, 125] on h1 "Finding Fulfillment Beyond Dollars With [PERSON_NAME]" at bounding box center [242, 113] width 286 height 32
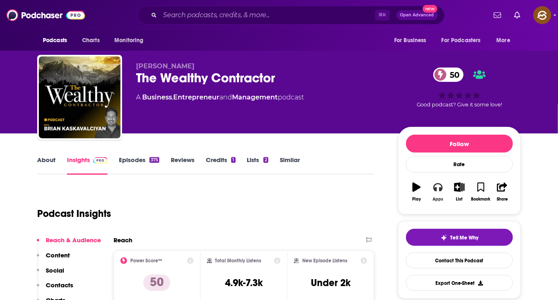
click at [439, 188] on icon "button" at bounding box center [438, 186] width 9 height 9
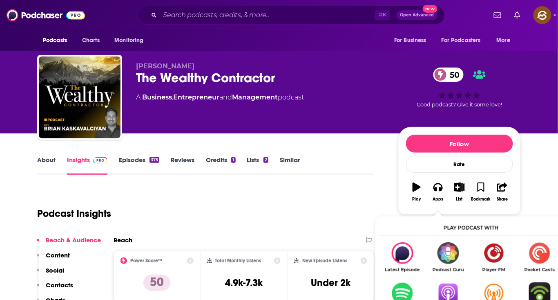
click at [444, 283] on img "Show Listen On dropdown" at bounding box center [449, 293] width 46 height 22
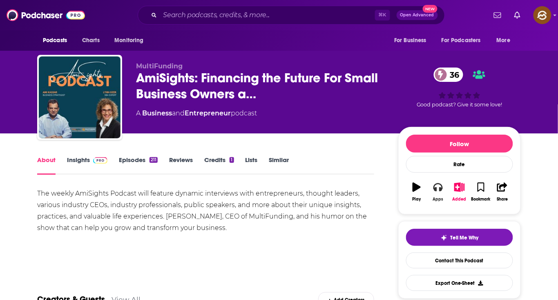
click at [443, 193] on button "Apps" at bounding box center [438, 191] width 21 height 29
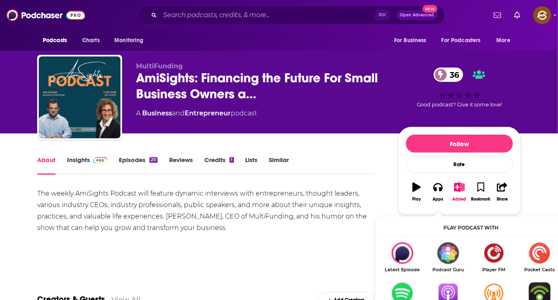
click at [440, 292] on img "Show Listen On dropdown" at bounding box center [449, 293] width 46 height 22
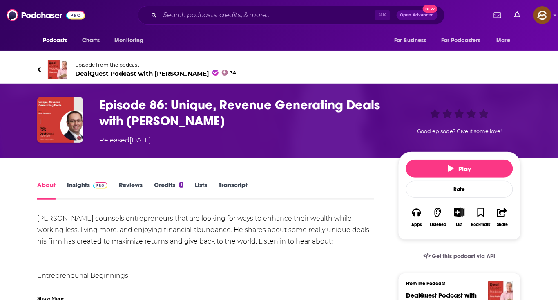
click at [140, 123] on h1 "Episode 86: Unique, Revenue Generating Deals with [PERSON_NAME]" at bounding box center [242, 113] width 286 height 32
drag, startPoint x: 140, startPoint y: 123, endPoint x: 184, endPoint y: 121, distance: 43.4
copy h1 "[PERSON_NAME]"
click at [184, 121] on h1 "Episode 86: Unique, Revenue Generating Deals with [PERSON_NAME]" at bounding box center [242, 113] width 286 height 32
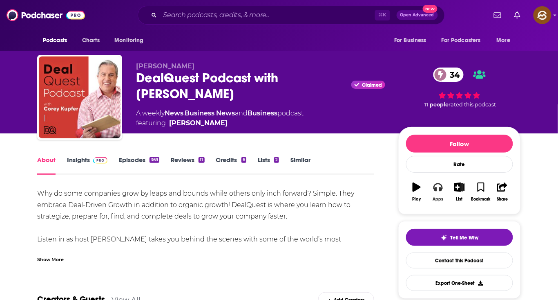
click at [437, 188] on icon "button" at bounding box center [438, 187] width 9 height 8
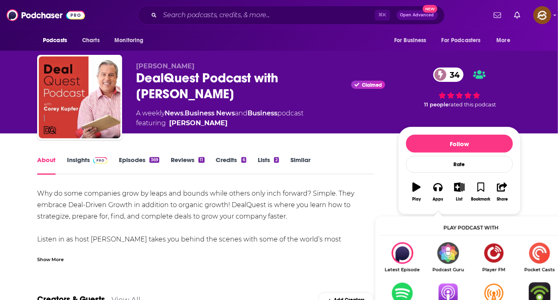
click at [446, 289] on img "Show Listen On dropdown" at bounding box center [449, 293] width 46 height 22
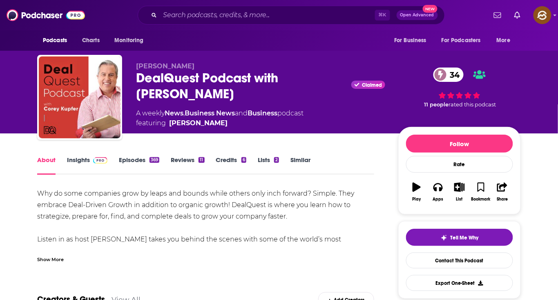
click at [166, 63] on span "[PERSON_NAME]" at bounding box center [165, 66] width 58 height 8
drag, startPoint x: 166, startPoint y: 63, endPoint x: 146, endPoint y: 67, distance: 21.0
copy span "Corey Kupfer"
click at [146, 67] on span "Corey Kupfer" at bounding box center [165, 66] width 58 height 8
click at [81, 165] on link "Insights" at bounding box center [87, 165] width 40 height 19
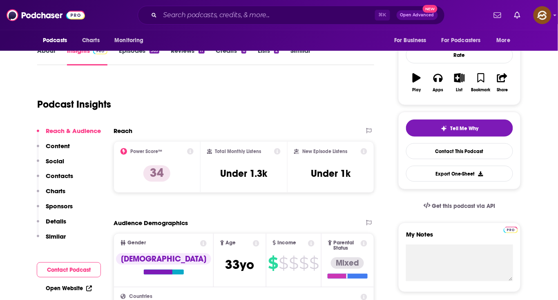
click at [61, 179] on button "Contacts" at bounding box center [55, 179] width 36 height 15
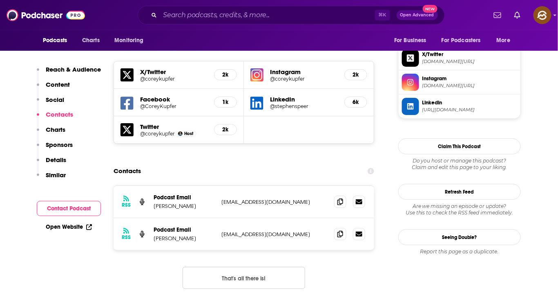
scroll to position [721, 0]
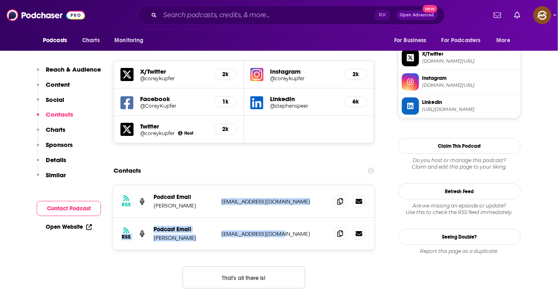
drag, startPoint x: 219, startPoint y: 150, endPoint x: 287, endPoint y: 189, distance: 78.0
copy div "fuelingdeals@gmail.com fuelingdeals@gmail.com RSS Podcast Email Corey Kupfer te…"
click at [287, 189] on div "RSS Podcast Email Corey Kupfer fuelingdeals@gmail.com fuelingdeals@gmail.com RS…" at bounding box center [244, 217] width 261 height 64
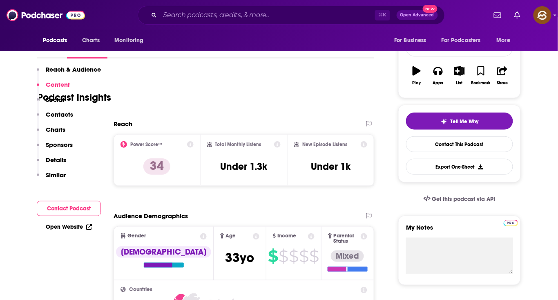
scroll to position [0, 0]
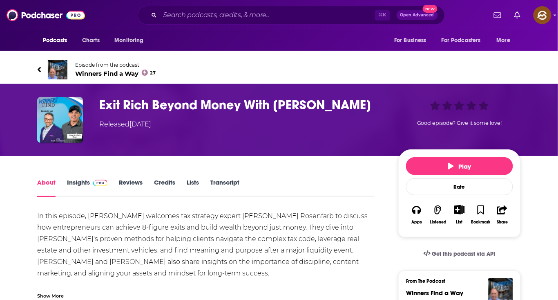
drag, startPoint x: 300, startPoint y: 104, endPoint x: 293, endPoint y: 104, distance: 6.5
click at [296, 104] on h1 "Exit Rich Beyond Money With [PERSON_NAME]" at bounding box center [242, 105] width 286 height 16
click at [289, 104] on h1 "Exit Rich Beyond Money With [PERSON_NAME]" at bounding box center [242, 105] width 286 height 16
drag, startPoint x: 289, startPoint y: 104, endPoint x: 335, endPoint y: 105, distance: 45.8
copy h1 "[PERSON_NAME]"
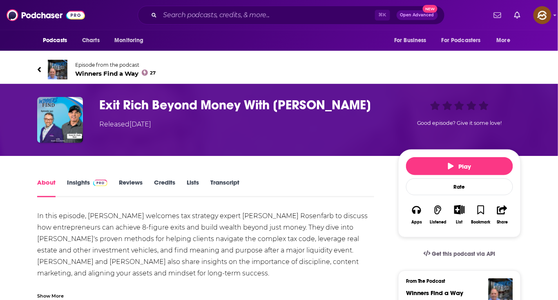
click at [335, 105] on h1 "Exit Rich Beyond Money With [PERSON_NAME]" at bounding box center [242, 105] width 286 height 16
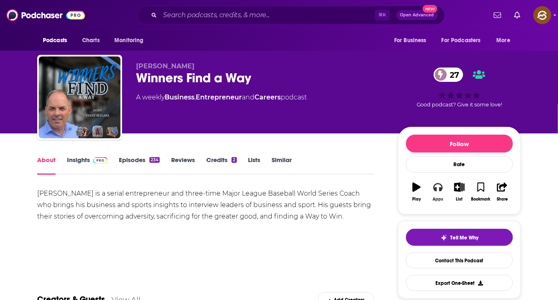
click at [437, 193] on button "Apps" at bounding box center [438, 191] width 21 height 29
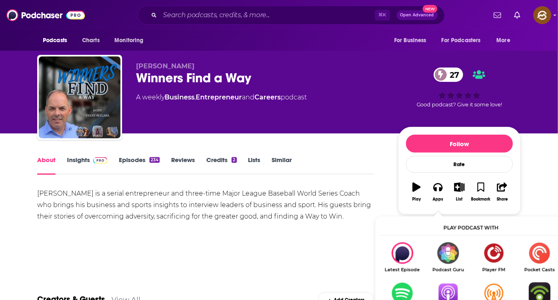
click at [448, 285] on img "Show Listen On dropdown" at bounding box center [449, 293] width 46 height 22
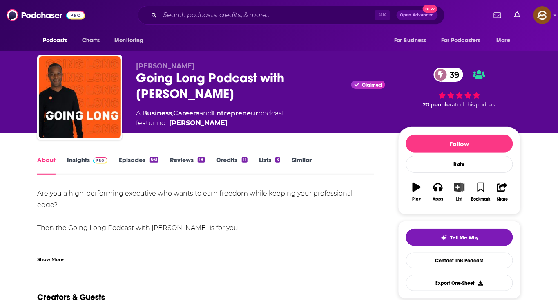
click at [450, 187] on button "List" at bounding box center [459, 191] width 21 height 29
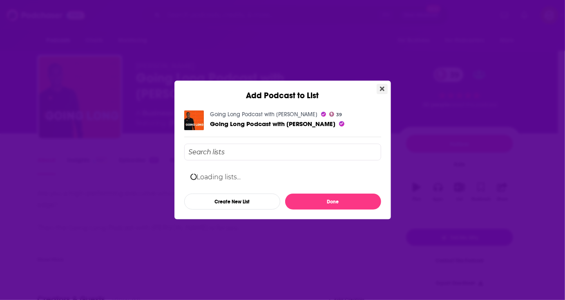
click at [377, 84] on button "Close" at bounding box center [382, 89] width 11 height 10
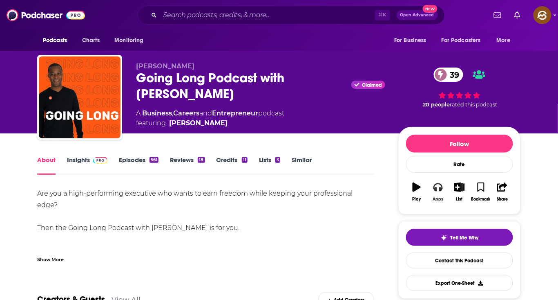
click at [439, 190] on icon "button" at bounding box center [438, 186] width 9 height 9
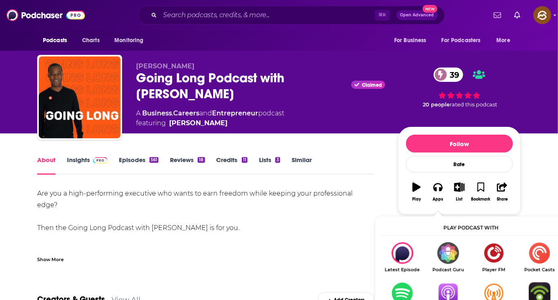
click at [451, 296] on img "Show Listen On dropdown" at bounding box center [449, 293] width 46 height 22
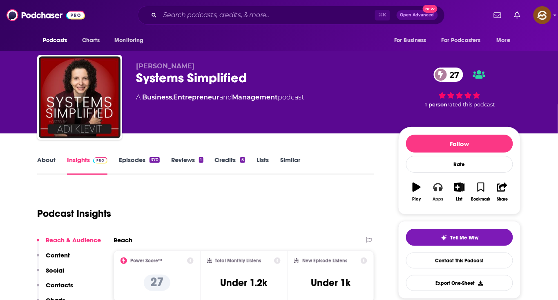
click at [435, 188] on icon "button" at bounding box center [438, 187] width 9 height 8
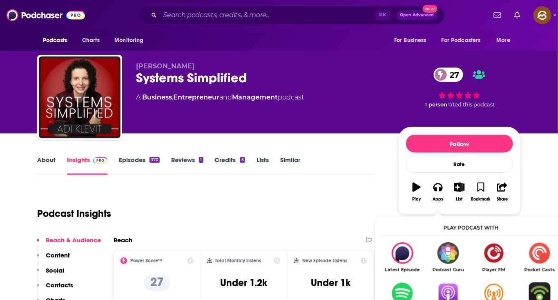
click at [452, 291] on img "Show Listen On dropdown" at bounding box center [449, 293] width 46 height 22
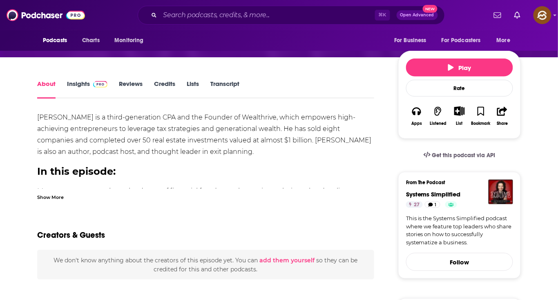
scroll to position [108, 0]
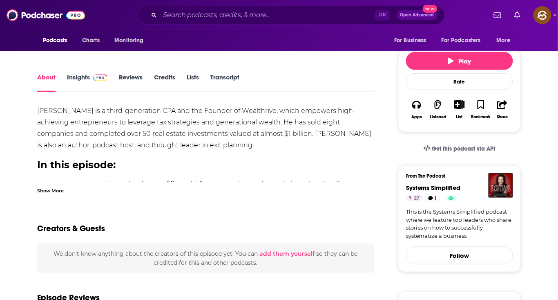
click at [58, 189] on div "Show More" at bounding box center [50, 190] width 27 height 8
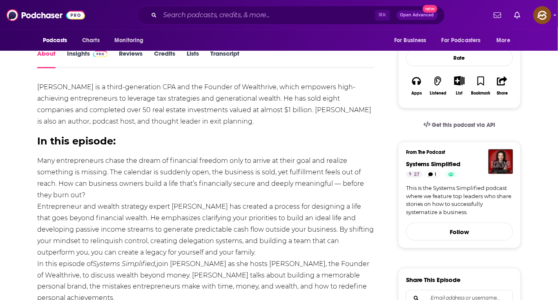
scroll to position [0, 0]
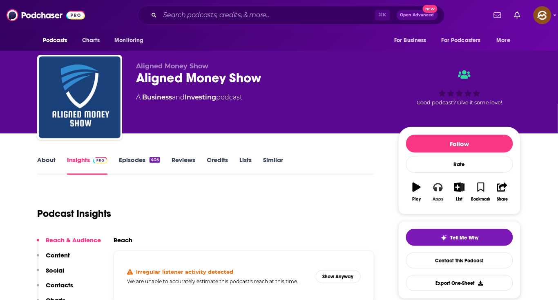
click at [439, 185] on icon "button" at bounding box center [438, 186] width 9 height 9
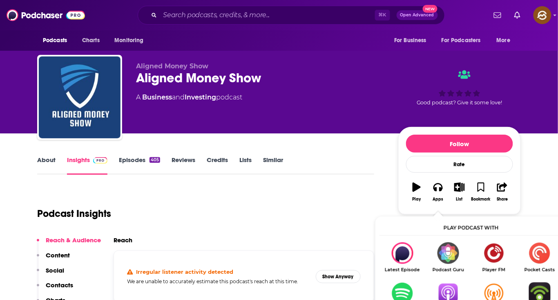
click at [448, 287] on img "Show Listen On dropdown" at bounding box center [449, 293] width 46 height 22
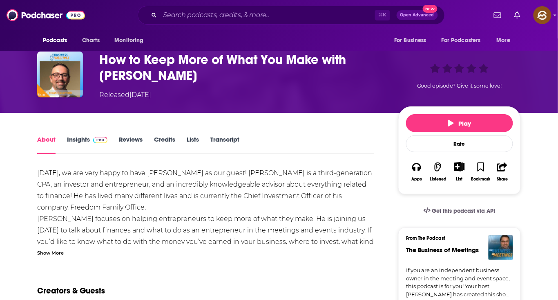
scroll to position [43, 0]
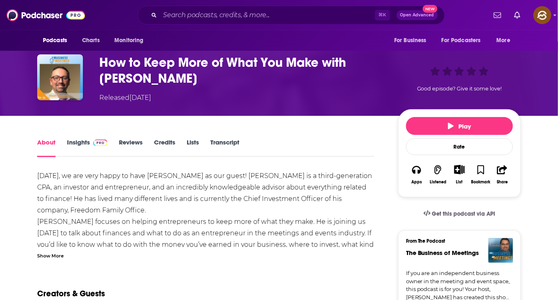
click at [55, 258] on div "Show More" at bounding box center [50, 255] width 27 height 8
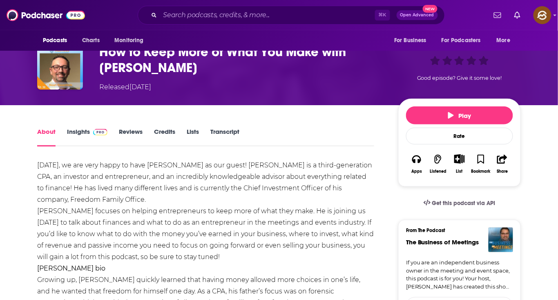
scroll to position [0, 0]
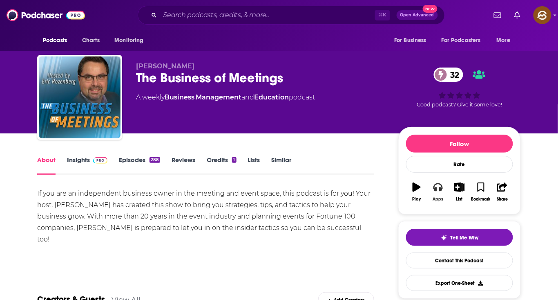
click at [435, 193] on button "Apps" at bounding box center [438, 191] width 21 height 29
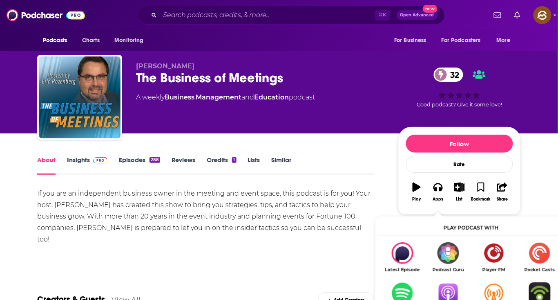
click at [446, 290] on img "Show Listen On dropdown" at bounding box center [449, 293] width 46 height 22
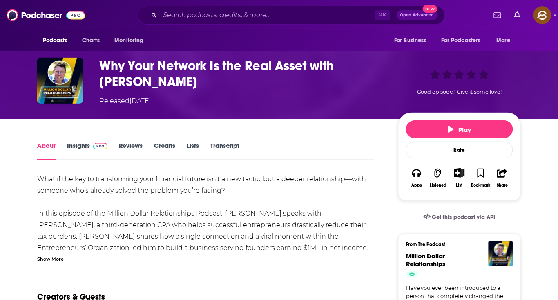
scroll to position [43, 0]
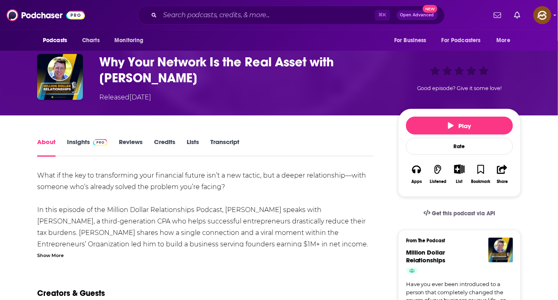
click at [45, 254] on div "Show More" at bounding box center [50, 255] width 27 height 8
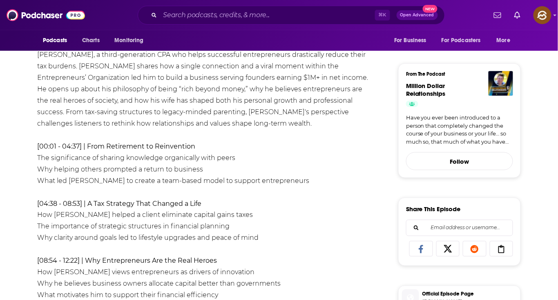
scroll to position [0, 0]
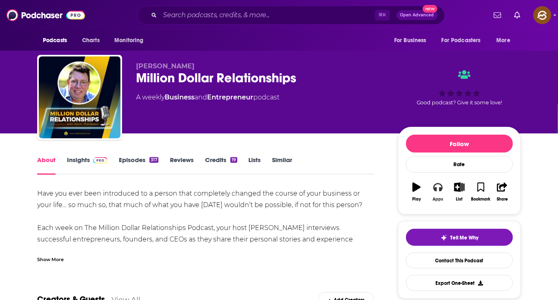
click at [436, 189] on icon "button" at bounding box center [438, 187] width 9 height 8
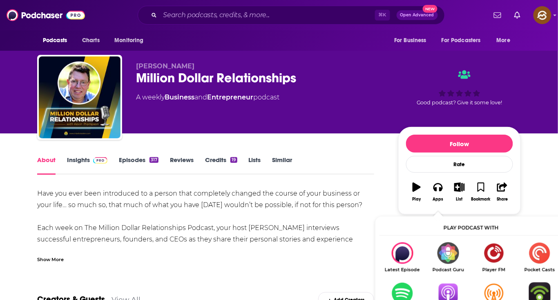
click at [447, 292] on img "Show Listen On dropdown" at bounding box center [449, 293] width 46 height 22
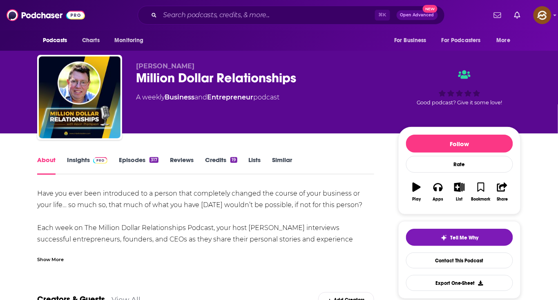
click at [158, 83] on div "Million Dollar Relationships" at bounding box center [260, 78] width 249 height 16
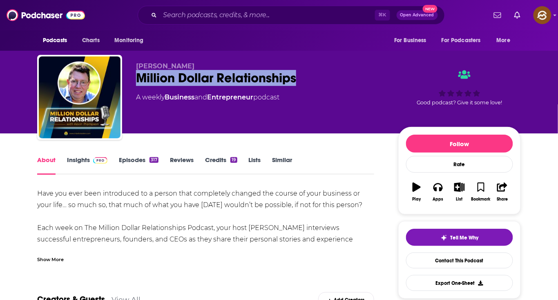
drag, startPoint x: 158, startPoint y: 83, endPoint x: 277, endPoint y: 81, distance: 118.6
copy h1 "Million Dollar Relationships"
click at [277, 81] on div "Million Dollar Relationships" at bounding box center [260, 78] width 249 height 16
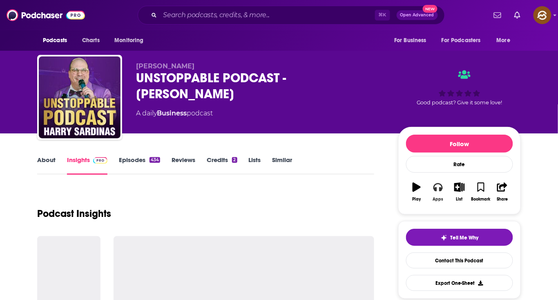
click at [432, 186] on button "Apps" at bounding box center [438, 191] width 21 height 29
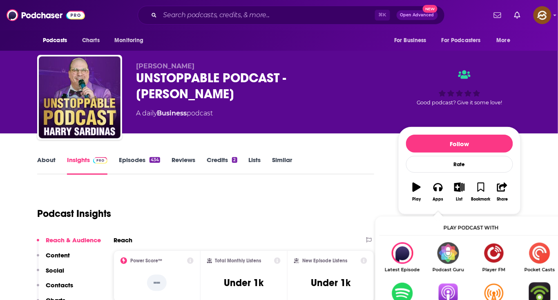
click at [448, 295] on img "Show Listen On dropdown" at bounding box center [449, 293] width 46 height 22
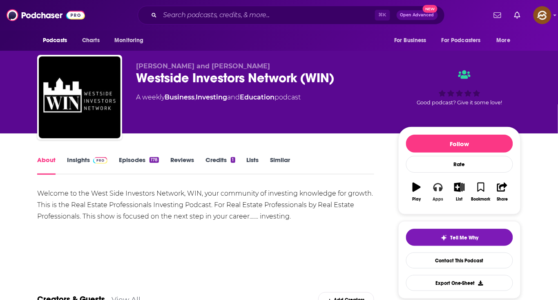
click at [438, 188] on icon "button" at bounding box center [438, 186] width 9 height 9
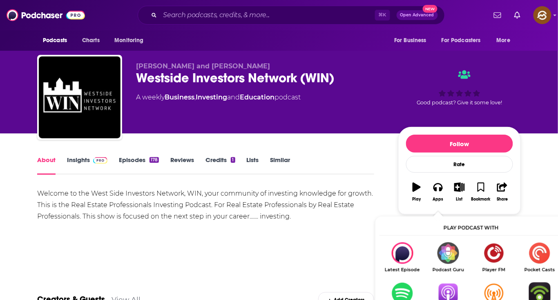
click at [455, 285] on img "Show Listen On dropdown" at bounding box center [449, 293] width 46 height 22
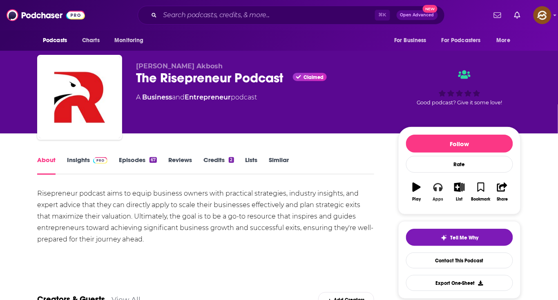
click at [433, 187] on button "Apps" at bounding box center [438, 191] width 21 height 29
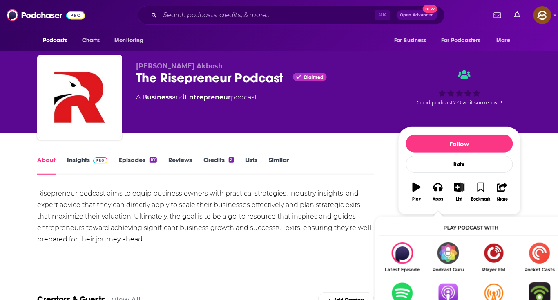
click at [448, 287] on img "Show Listen On dropdown" at bounding box center [449, 293] width 46 height 22
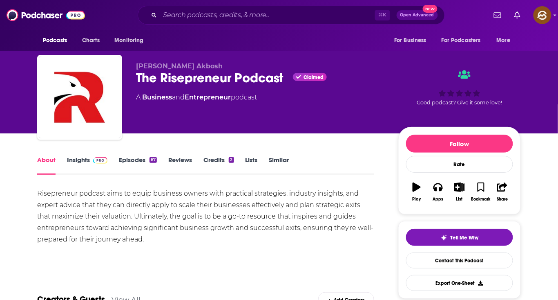
click at [262, 76] on div "The Risepreneur Podcast Claimed" at bounding box center [260, 78] width 249 height 16
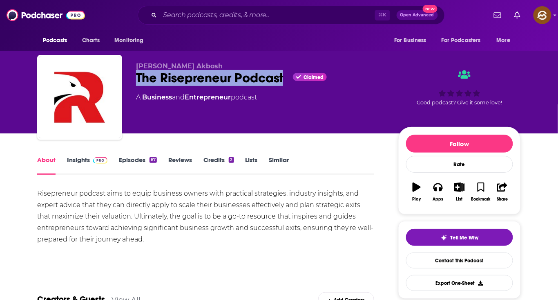
drag, startPoint x: 262, startPoint y: 76, endPoint x: 132, endPoint y: 76, distance: 130.0
copy h1 "The Risepreneur Podcast"
click at [132, 76] on div "Boruch Akbosh The Risepreneur Podcast Claimed A Business and Entrepreneur podca…" at bounding box center [279, 99] width 484 height 88
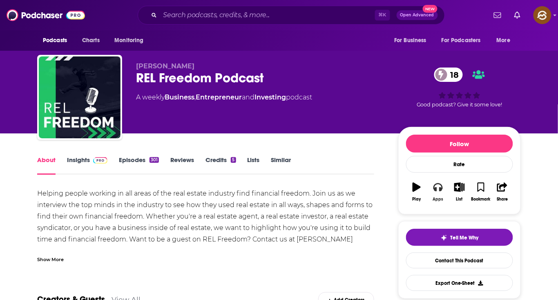
click at [440, 188] on icon "button" at bounding box center [438, 187] width 9 height 8
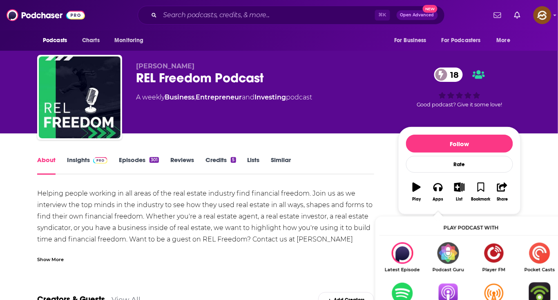
click at [450, 291] on img "Show Listen On dropdown" at bounding box center [449, 293] width 46 height 22
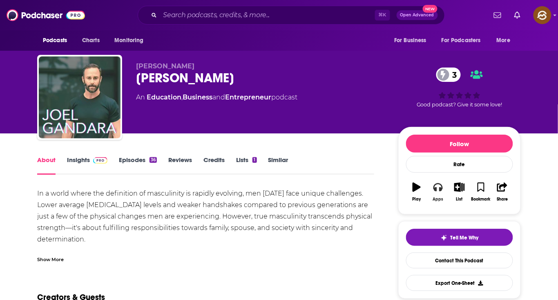
click at [441, 188] on icon "button" at bounding box center [438, 187] width 9 height 8
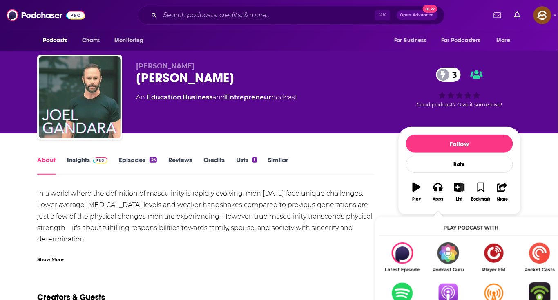
click at [454, 294] on img "Show Listen On dropdown" at bounding box center [449, 293] width 46 height 22
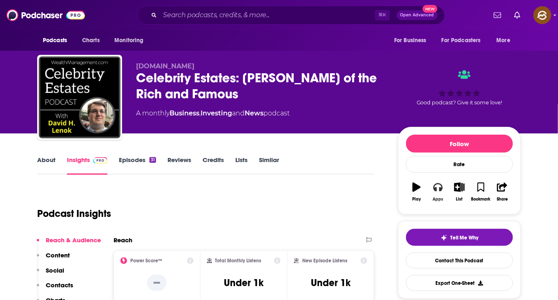
click at [435, 189] on icon "button" at bounding box center [438, 187] width 9 height 8
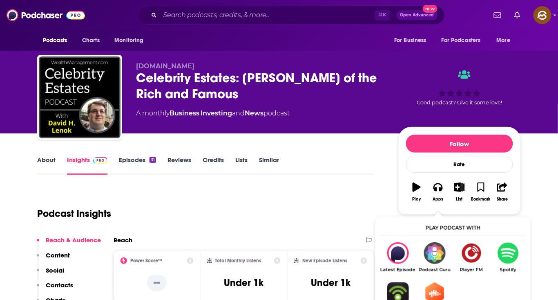
click at [312, 189] on div "Podcast Insights" at bounding box center [202, 209] width 331 height 42
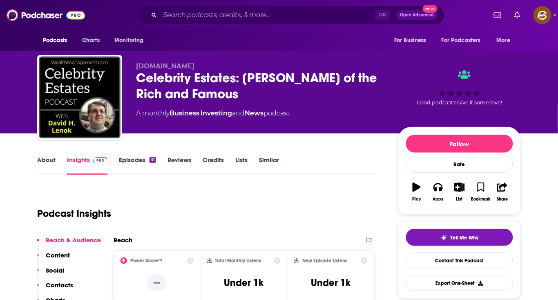
click at [157, 77] on div "Celebrity Estates: [PERSON_NAME] of the Rich and Famous" at bounding box center [260, 86] width 249 height 32
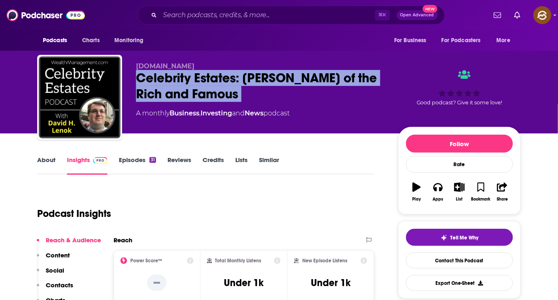
drag, startPoint x: 157, startPoint y: 77, endPoint x: 181, endPoint y: 96, distance: 30.8
copy div "Celebrity Estates: [PERSON_NAME] of the Rich and Famous"
click at [181, 96] on div "Celebrity Estates: [PERSON_NAME] of the Rich and Famous" at bounding box center [260, 86] width 249 height 32
